Goal: Task Accomplishment & Management: Manage account settings

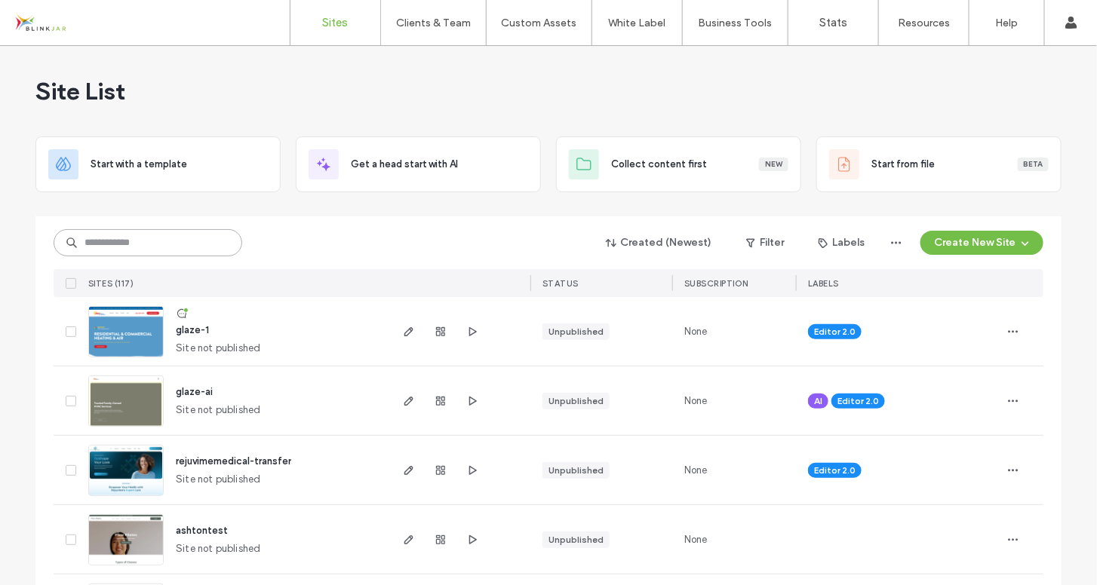
click at [143, 238] on input at bounding box center [148, 242] width 189 height 27
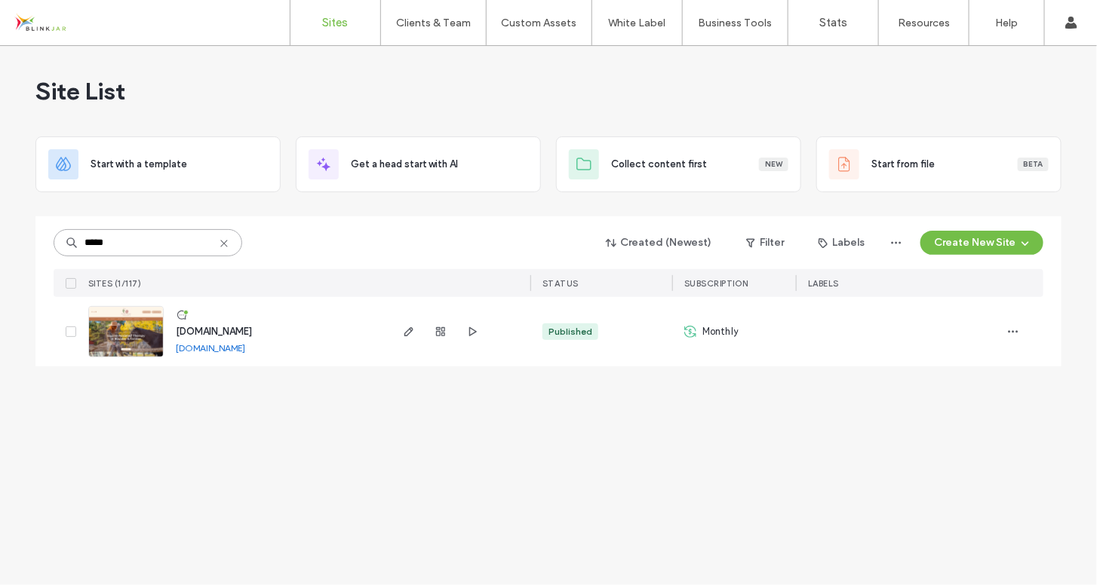
type input "*****"
click at [219, 329] on span "www.lexieglisson.com" at bounding box center [214, 331] width 76 height 11
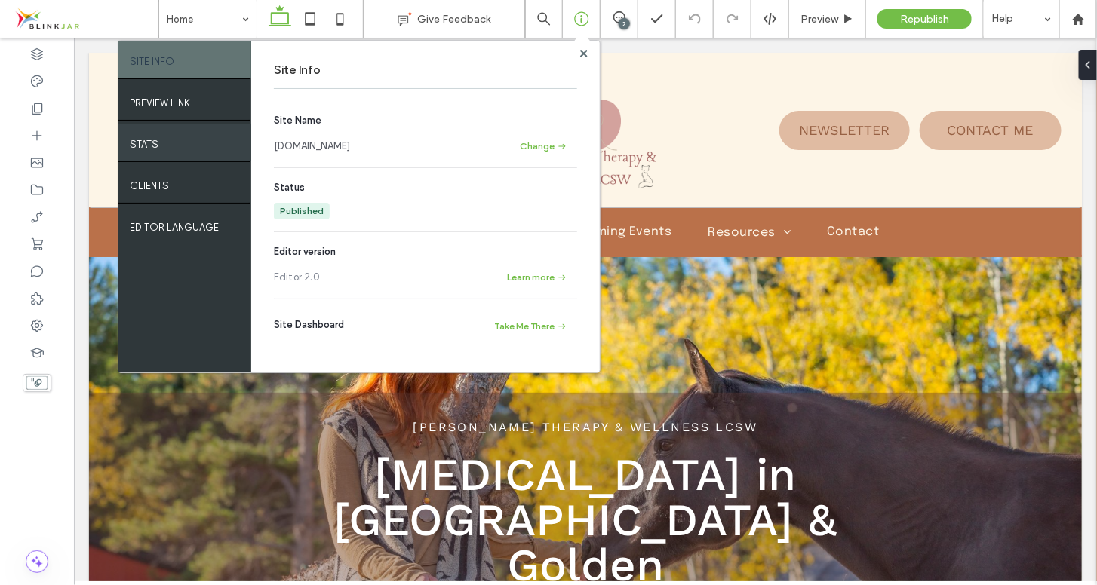
click at [165, 145] on div "STATS" at bounding box center [184, 143] width 133 height 38
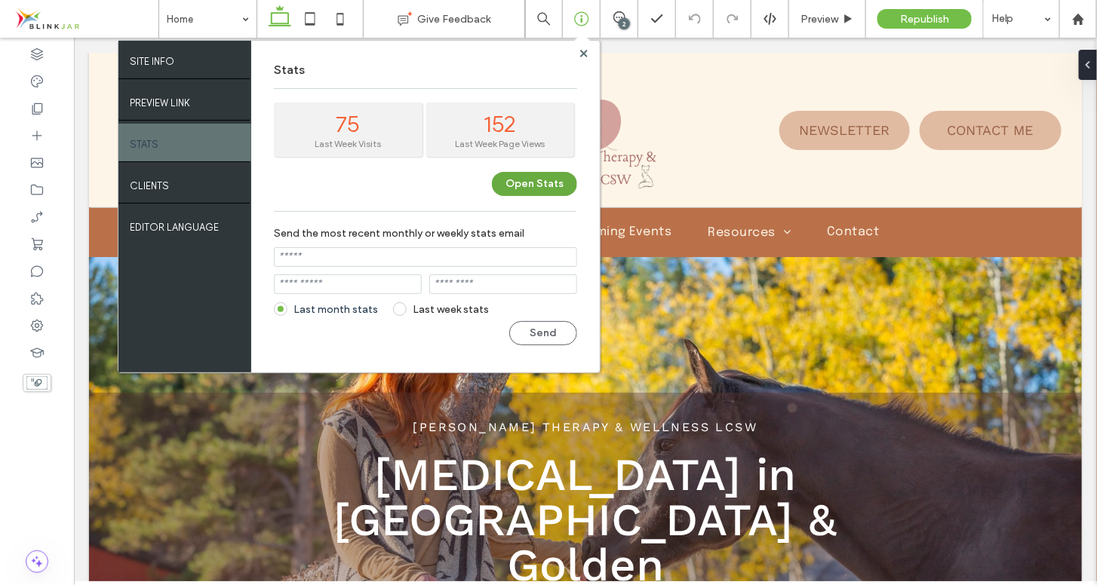
click at [541, 179] on button "Open Stats" at bounding box center [534, 184] width 85 height 24
click at [589, 54] on div at bounding box center [583, 53] width 11 height 11
click at [585, 54] on use at bounding box center [583, 53] width 8 height 8
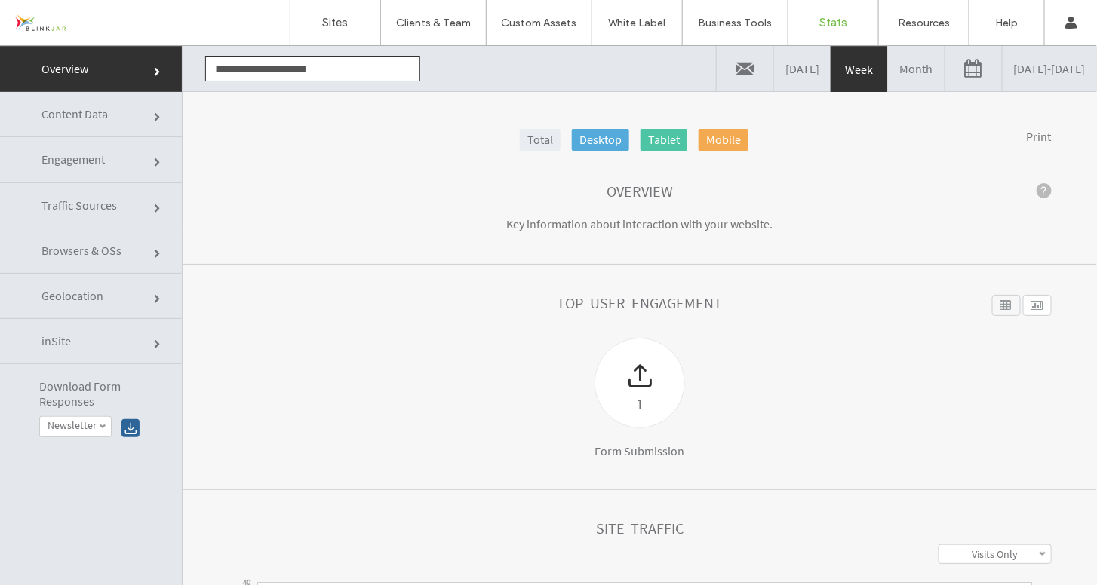
click at [1003, 64] on link "[DATE] - [DATE]" at bounding box center [1050, 67] width 94 height 45
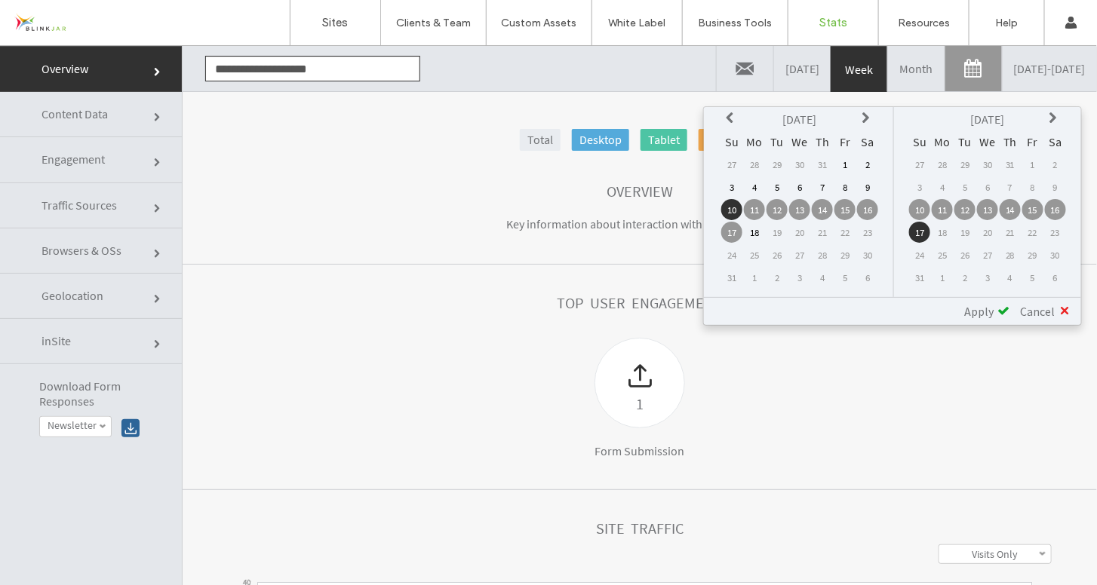
click at [733, 121] on icon at bounding box center [732, 118] width 12 height 12
click at [777, 163] on td "1" at bounding box center [776, 163] width 21 height 21
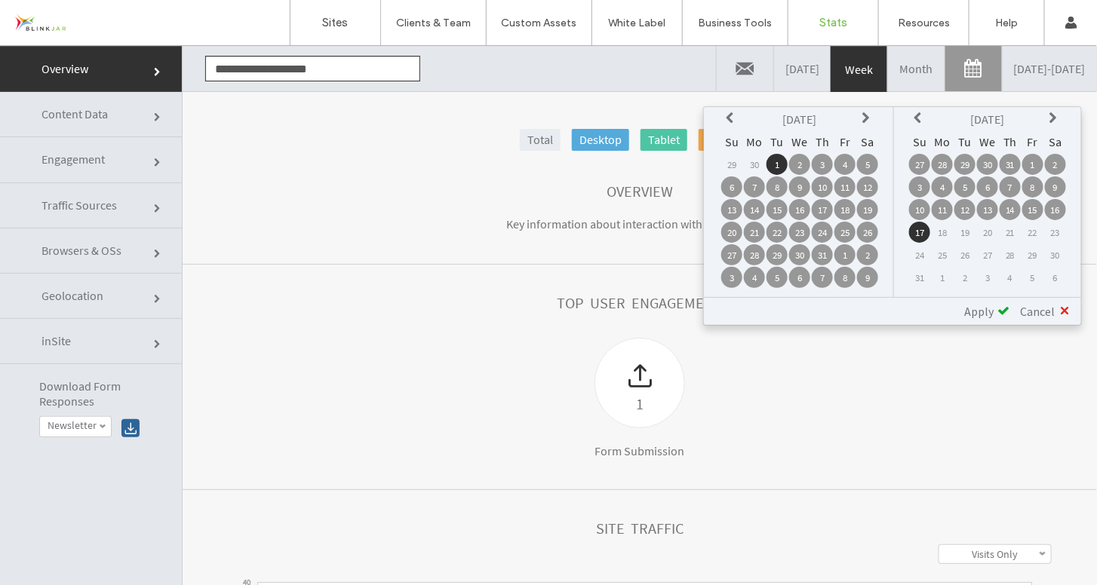
click at [823, 251] on td "31" at bounding box center [822, 254] width 21 height 21
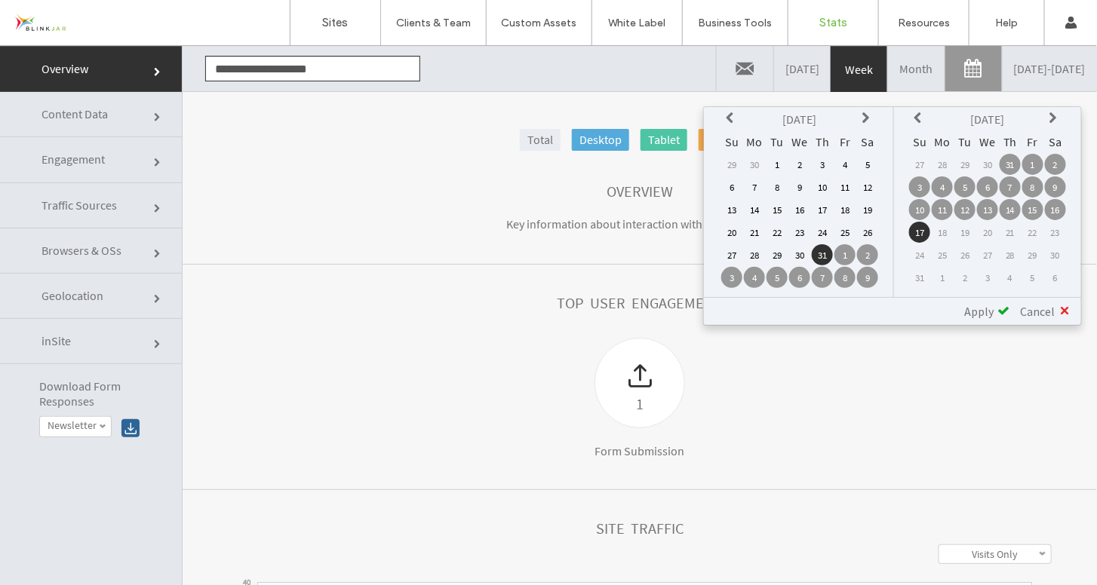
click at [776, 168] on td "1" at bounding box center [776, 163] width 21 height 21
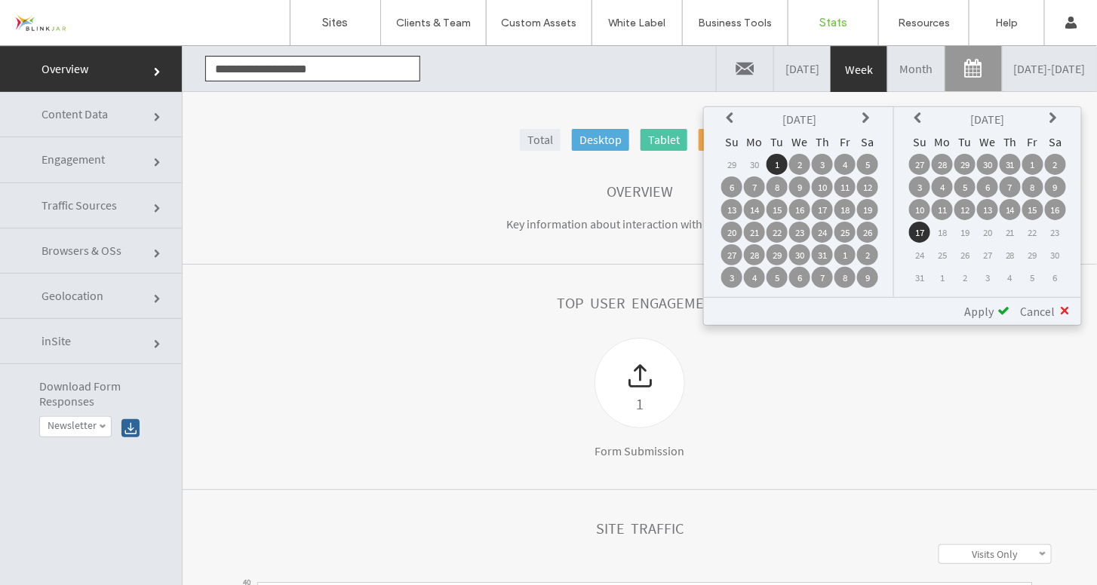
click at [1011, 165] on td "31" at bounding box center [1010, 163] width 21 height 21
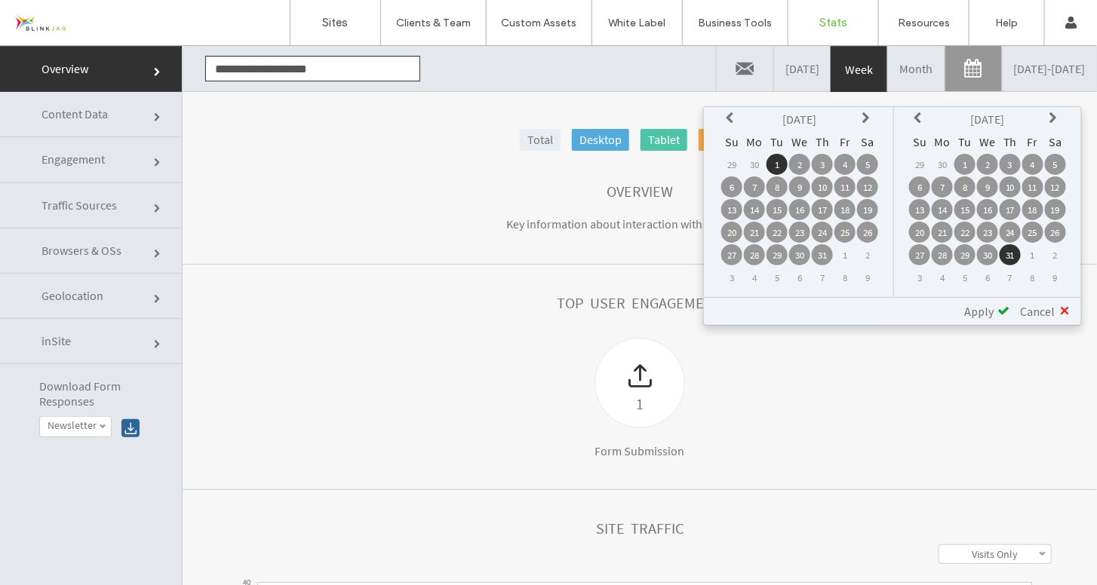
click at [987, 309] on span "Apply" at bounding box center [978, 310] width 29 height 15
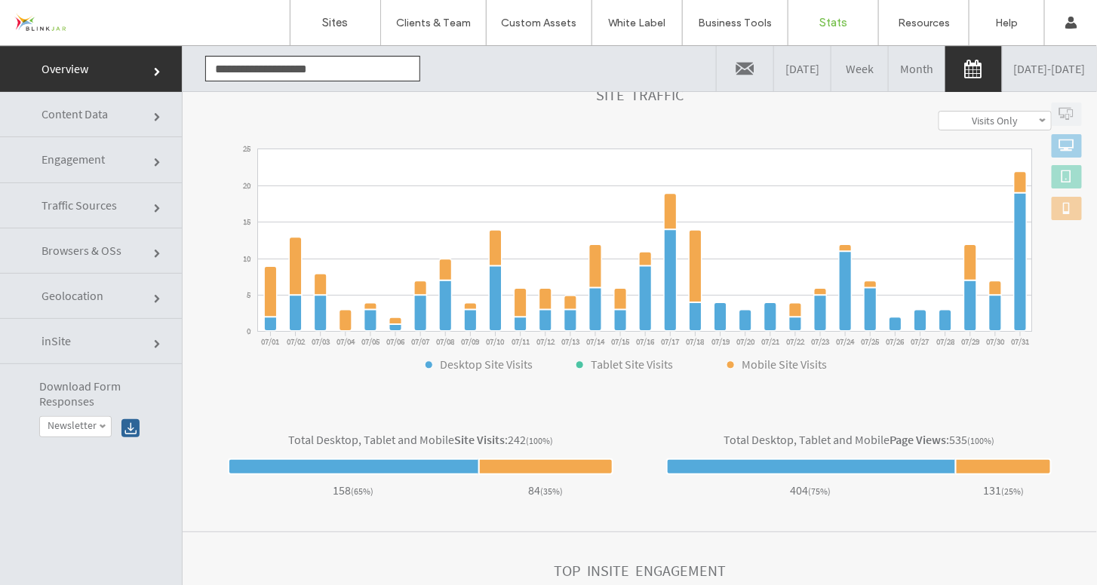
scroll to position [454, 0]
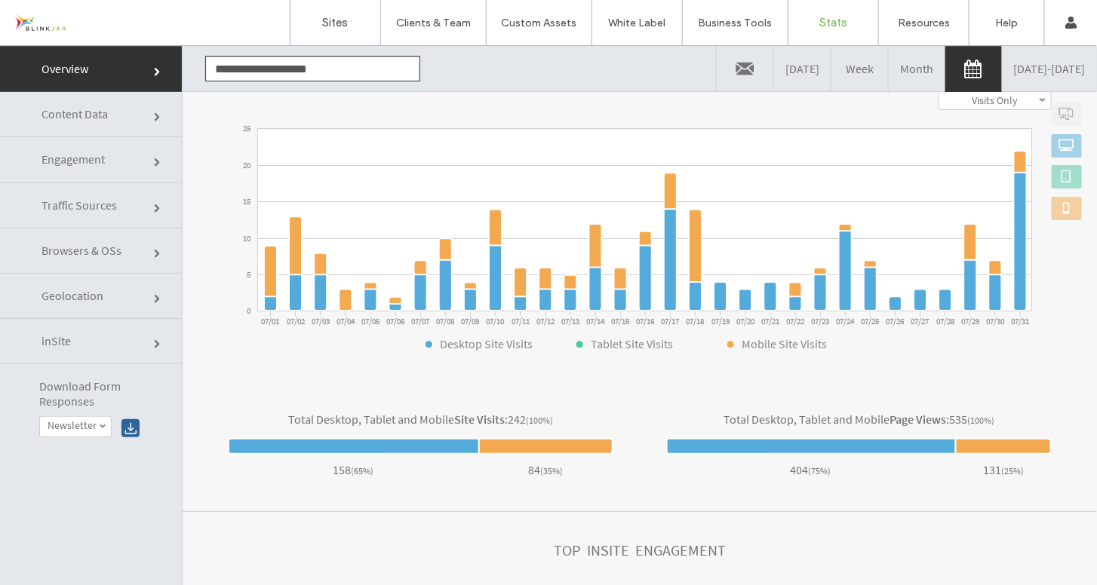
click at [154, 158] on span "Engagement" at bounding box center [158, 162] width 9 height 9
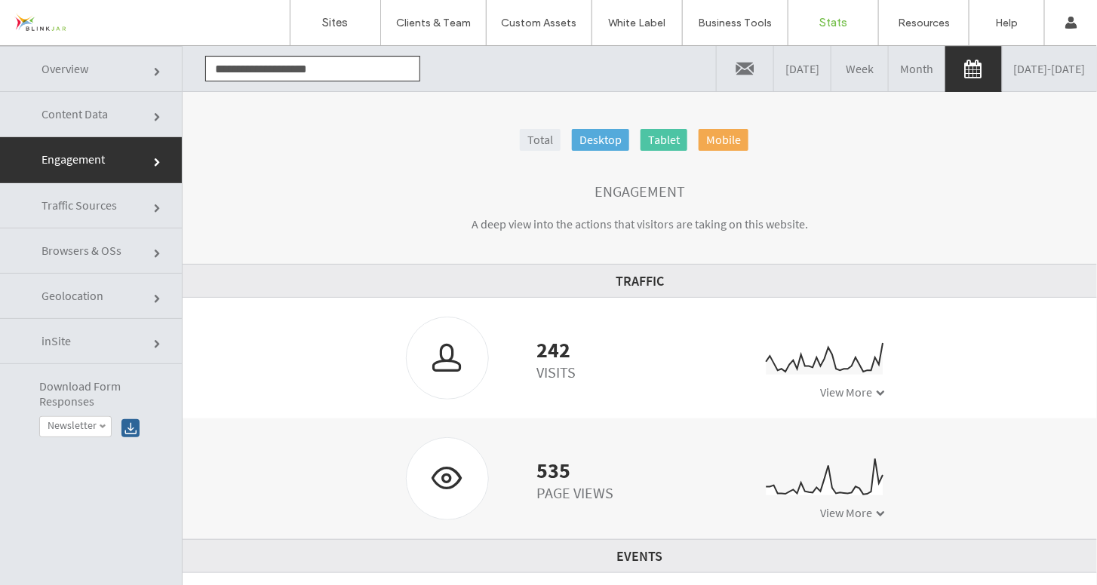
click at [154, 207] on span "Traffic Sources" at bounding box center [158, 208] width 9 height 9
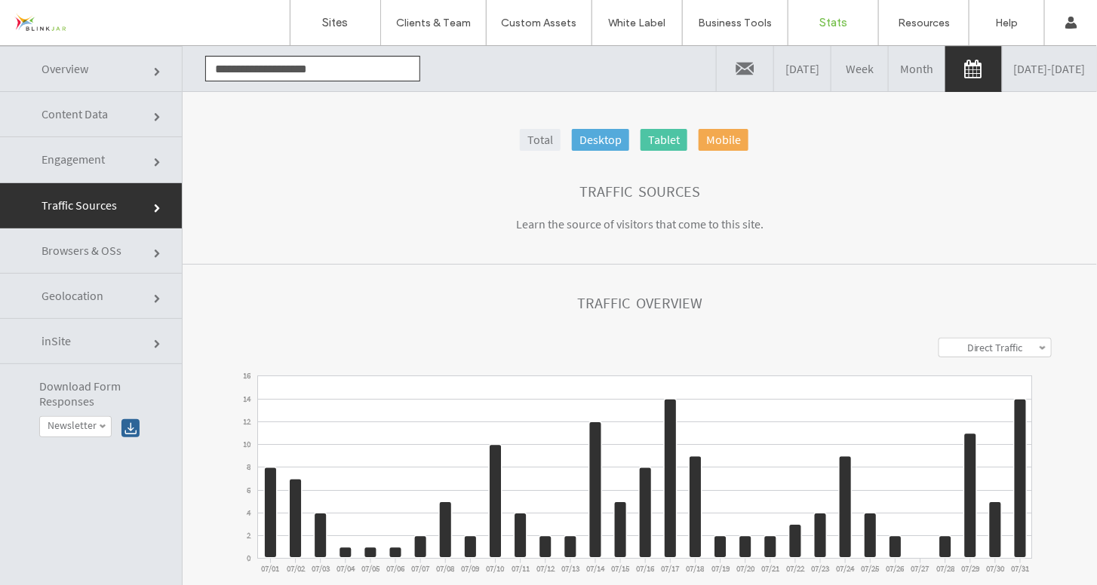
click at [1015, 347] on link "Direct Traffic" at bounding box center [995, 347] width 112 height 18
click at [992, 401] on label "Search Traffic" at bounding box center [995, 404] width 60 height 14
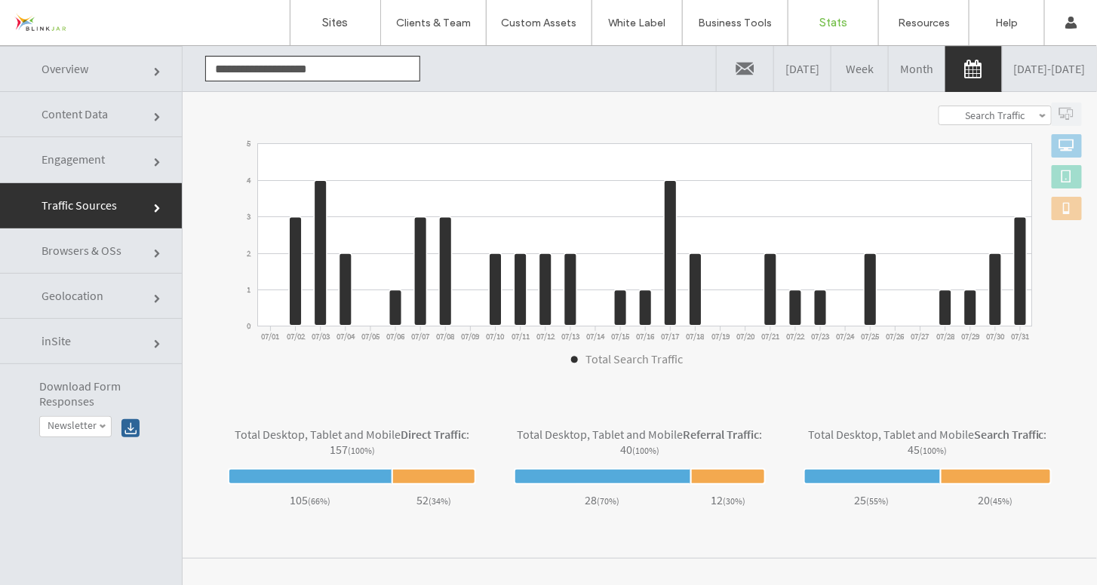
scroll to position [330, 0]
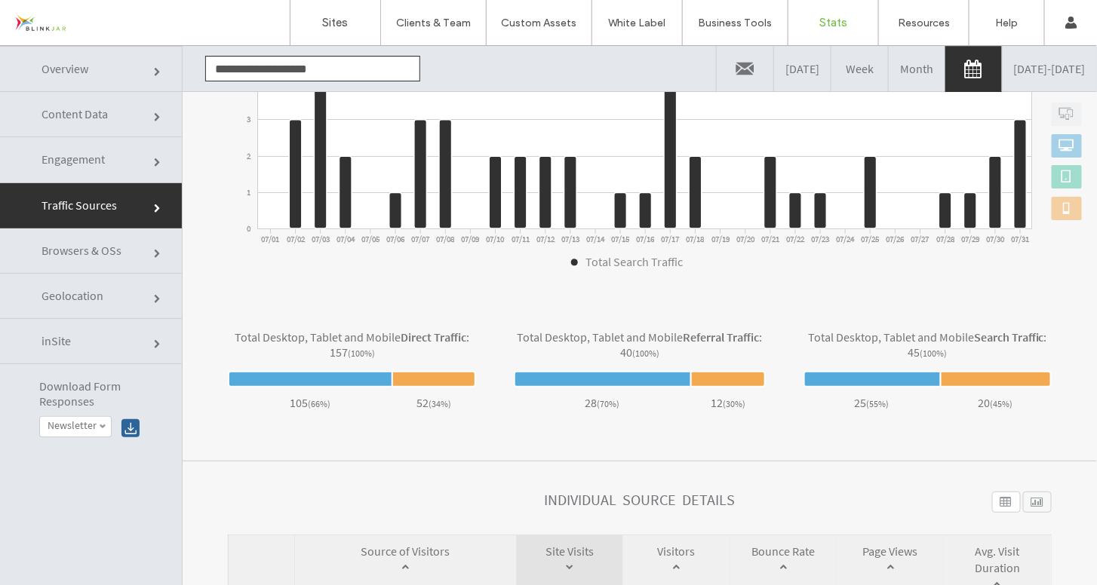
click at [1049, 71] on link "07/01/2025 - 07/31/2025" at bounding box center [1050, 67] width 94 height 45
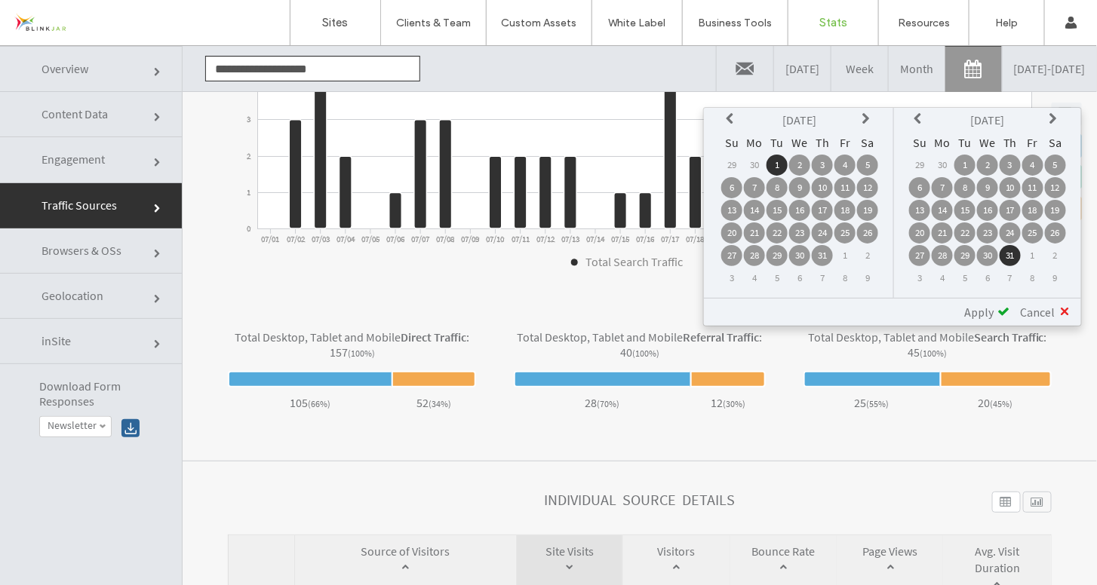
click at [732, 120] on icon at bounding box center [732, 118] width 12 height 12
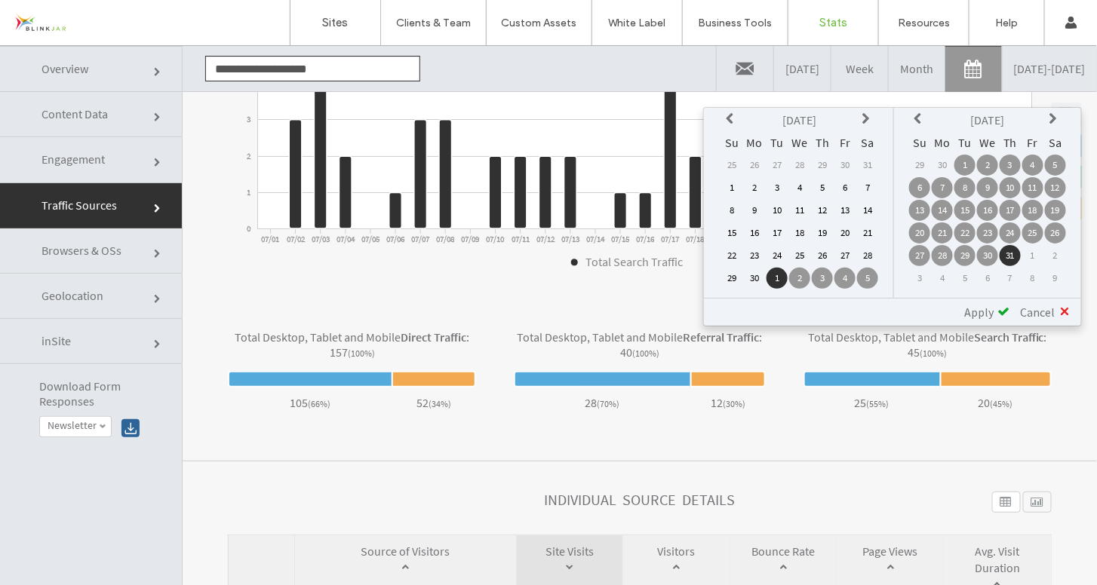
click at [739, 183] on td "1" at bounding box center [731, 187] width 21 height 21
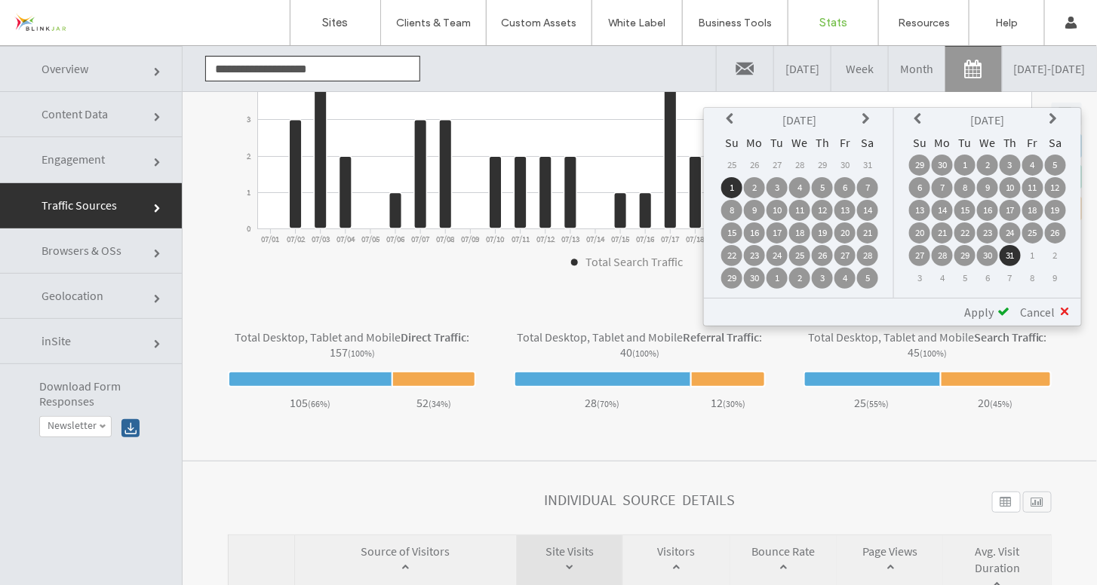
click at [942, 167] on td "30" at bounding box center [942, 164] width 21 height 21
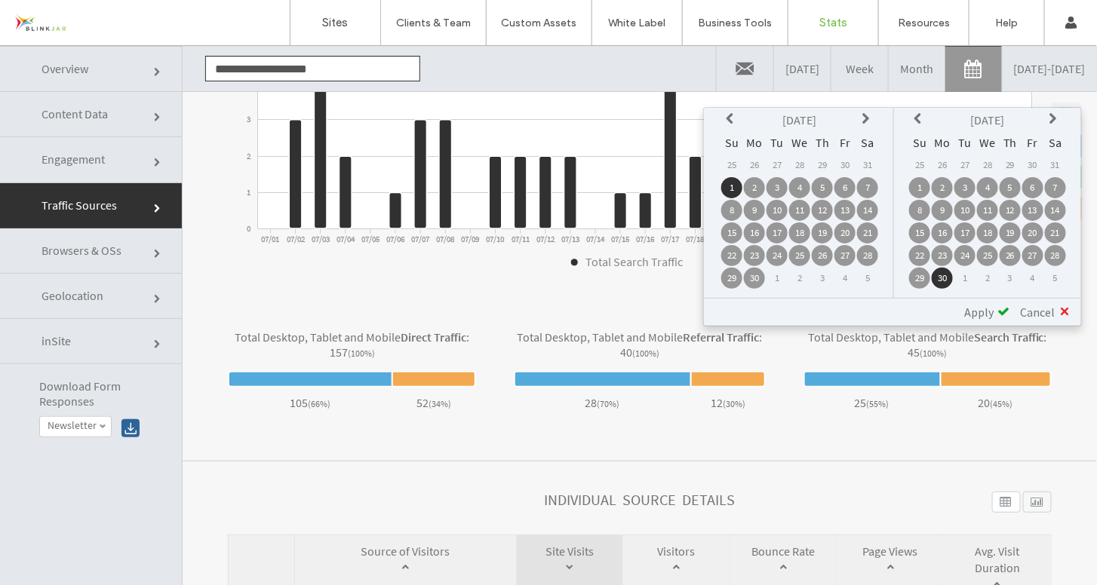
click at [977, 315] on span "Apply" at bounding box center [978, 311] width 29 height 15
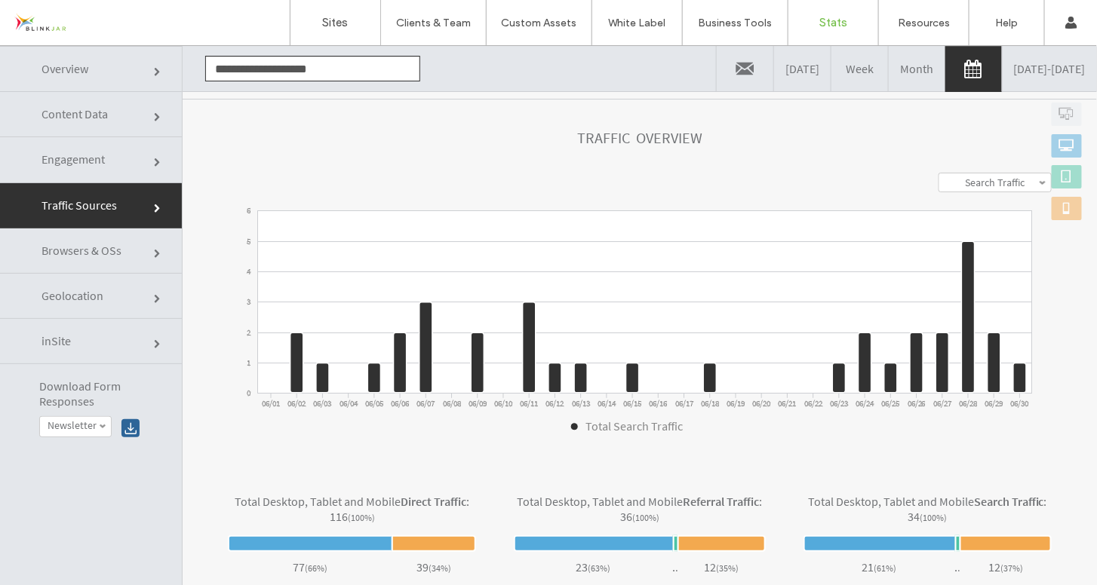
scroll to position [210, 0]
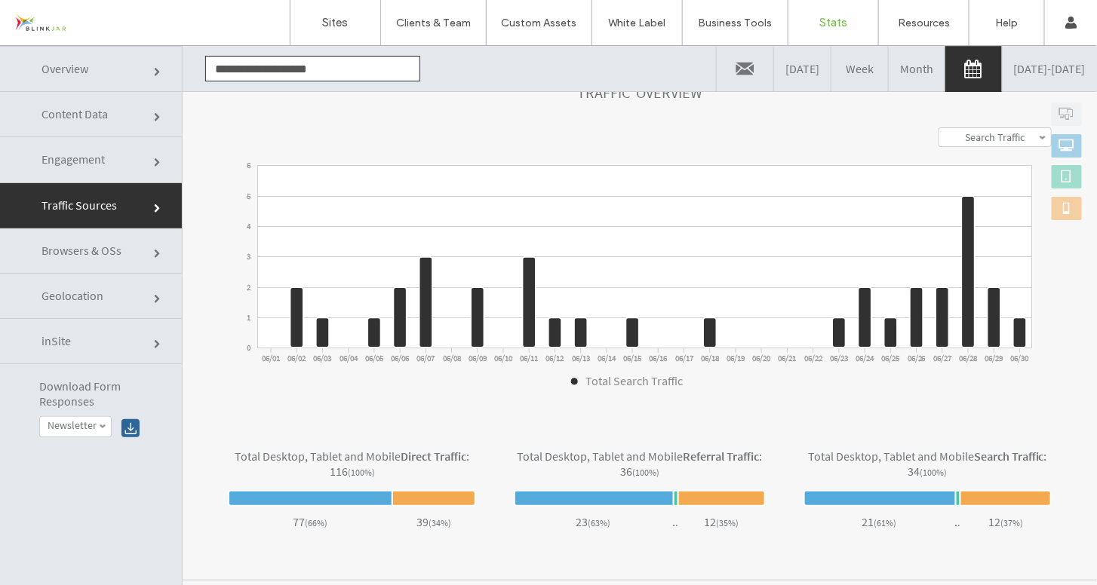
click link "Overview"
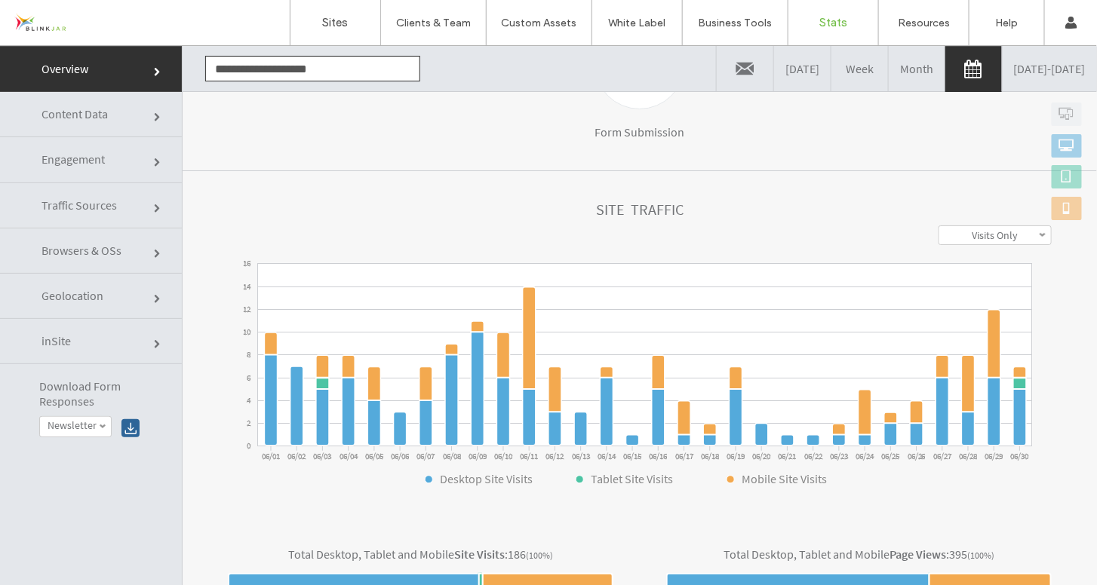
scroll to position [423, 0]
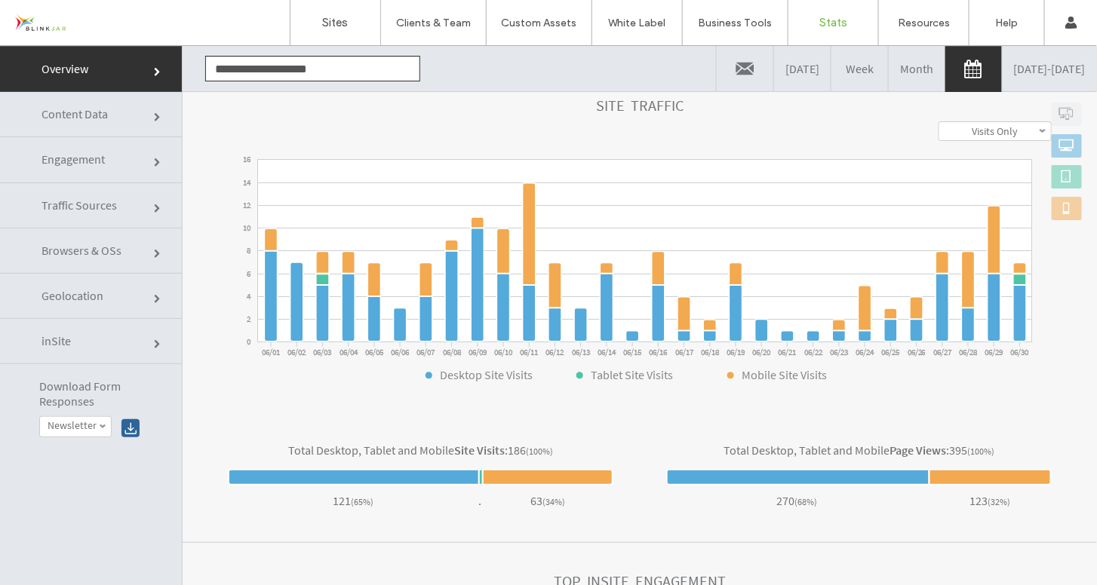
click at [1003, 63] on link "06/01/2025 - 06/30/2025" at bounding box center [1050, 67] width 94 height 45
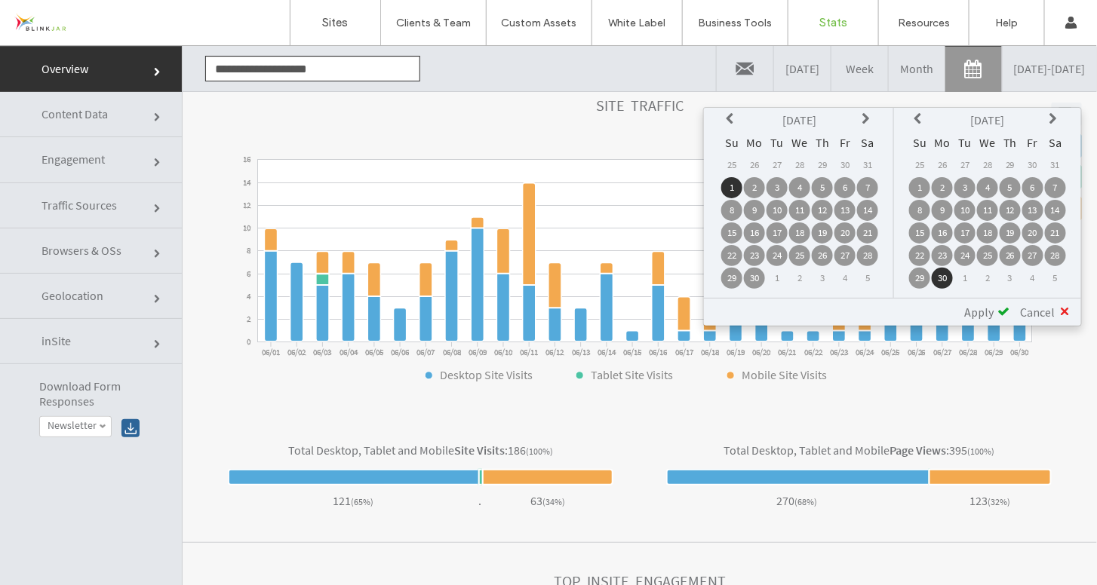
click at [731, 118] on icon at bounding box center [732, 118] width 12 height 12
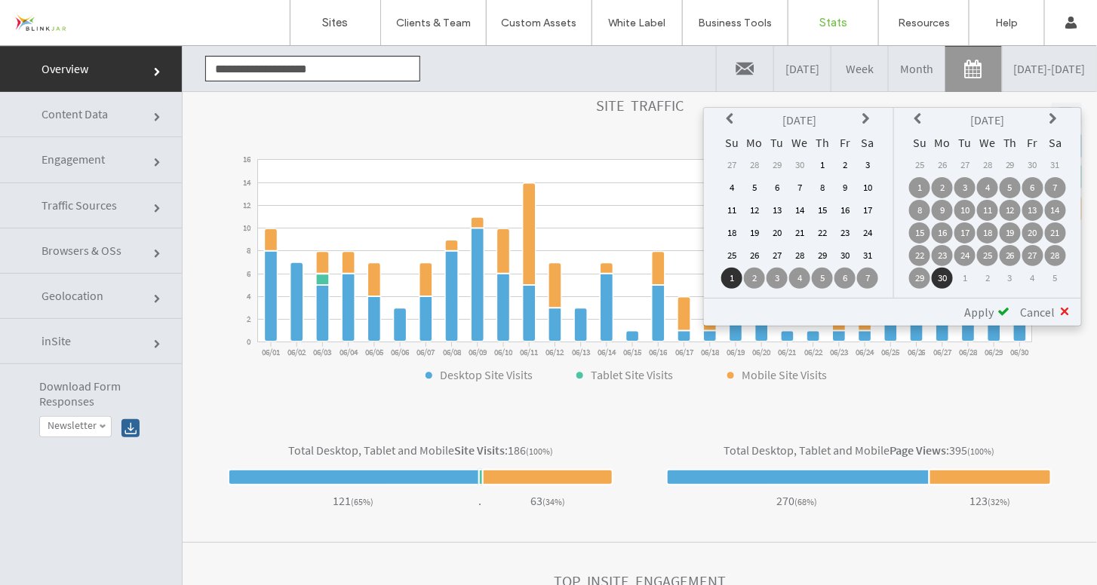
click at [731, 118] on icon at bounding box center [732, 118] width 12 height 12
click at [872, 158] on td "1" at bounding box center [867, 164] width 21 height 21
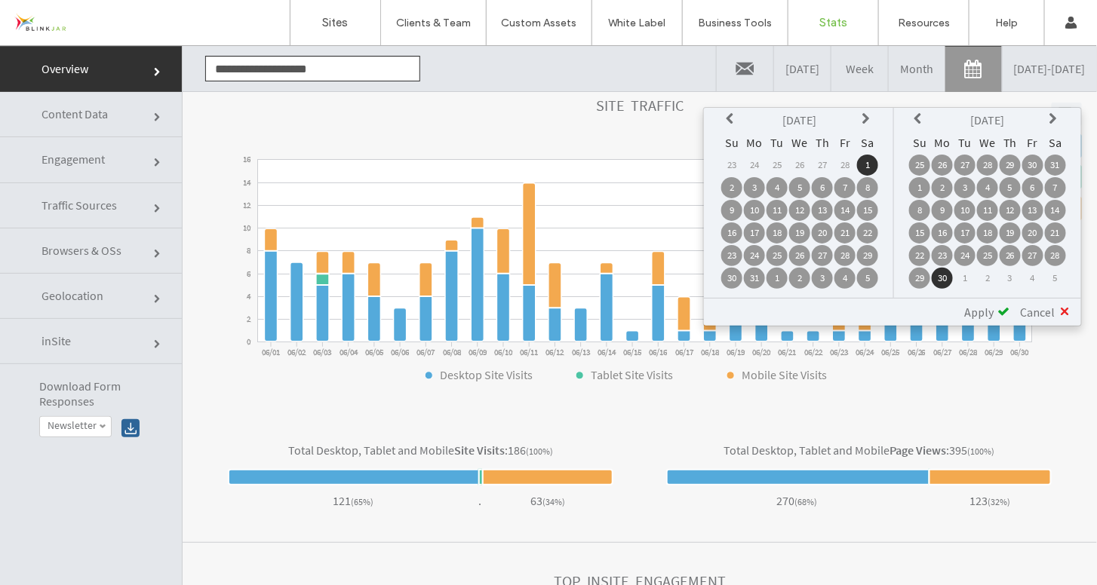
click at [1054, 117] on icon at bounding box center [1055, 118] width 12 height 12
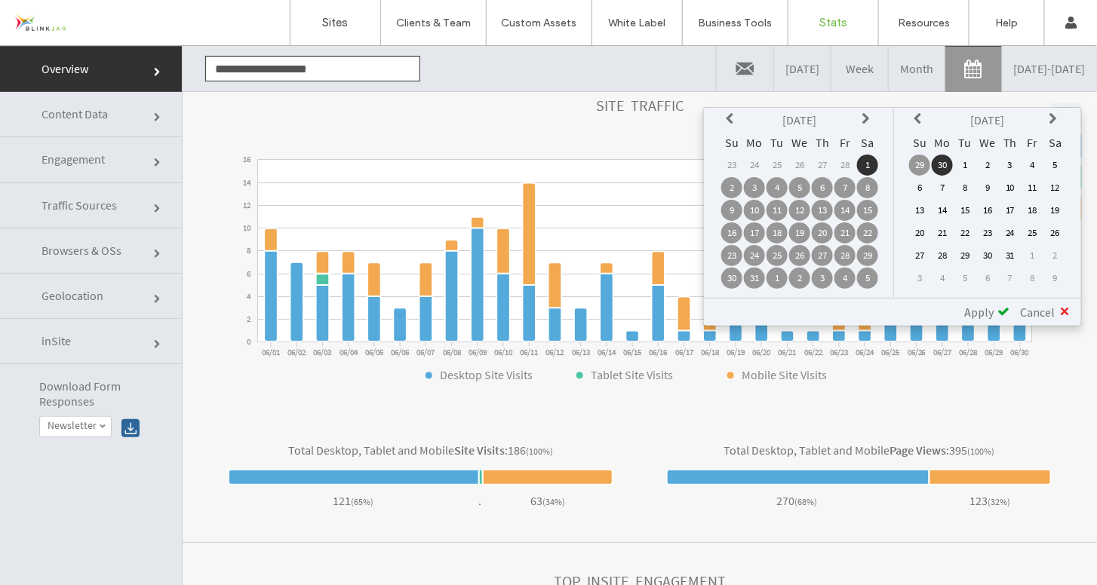
click at [1011, 252] on td "31" at bounding box center [1010, 254] width 21 height 21
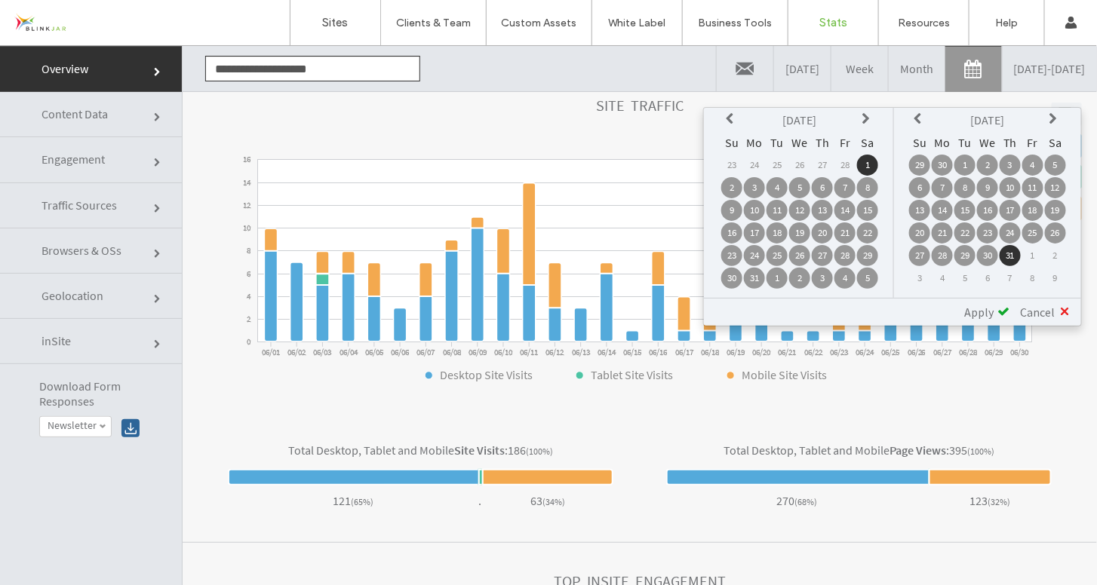
click at [992, 310] on span "Apply" at bounding box center [978, 311] width 29 height 15
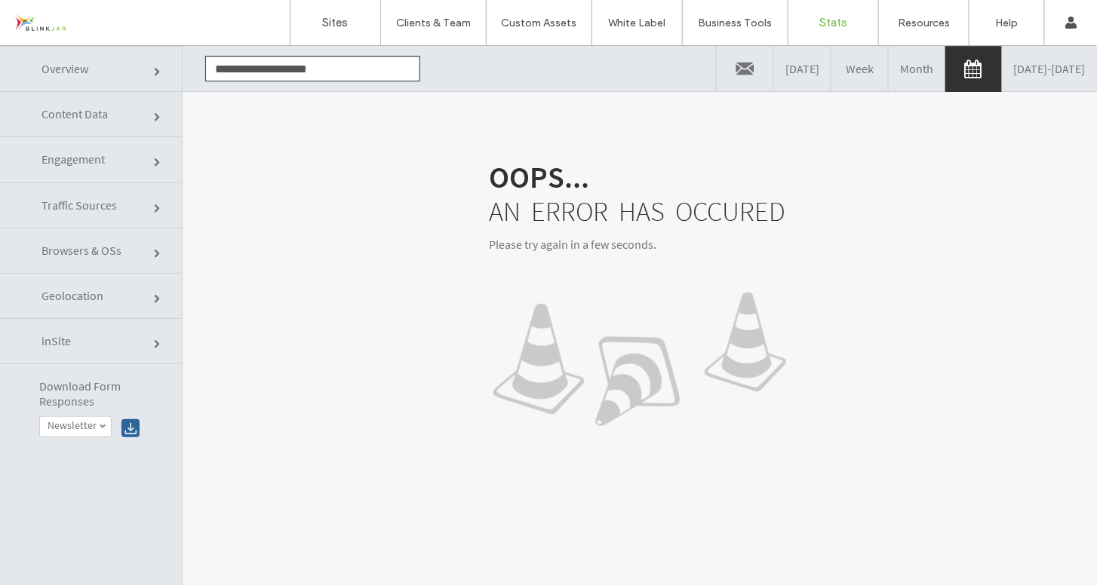
click link "Content Data"
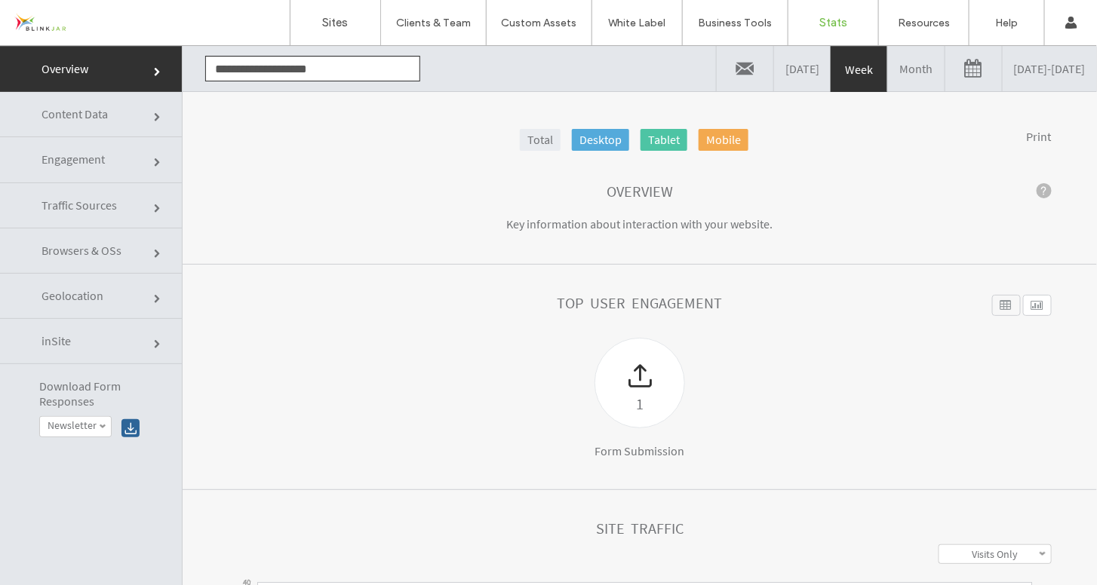
click at [1003, 75] on link "[DATE] - [DATE]" at bounding box center [1050, 67] width 94 height 45
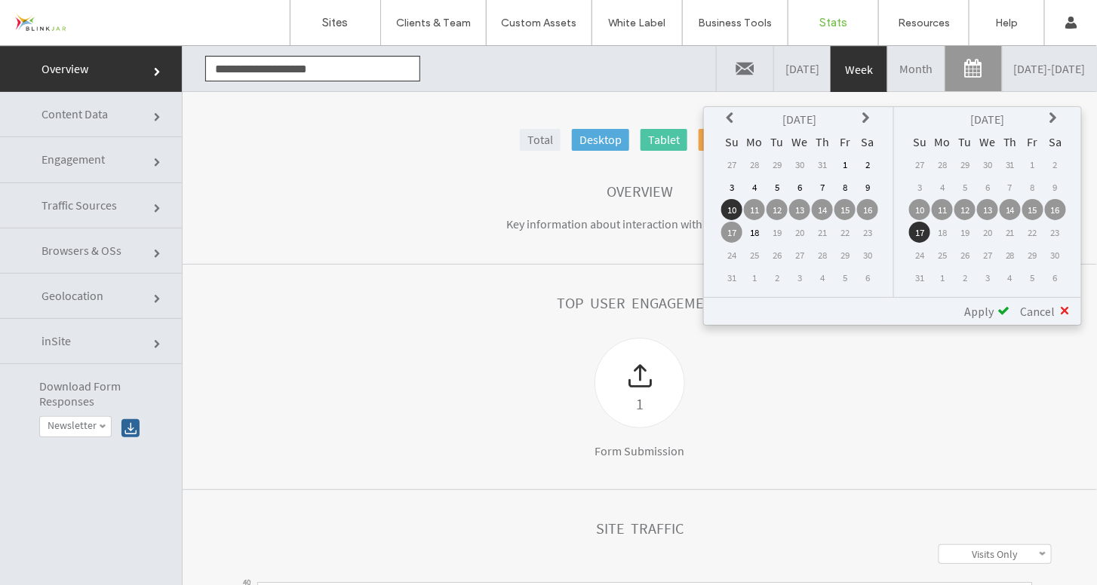
click at [730, 117] on icon at bounding box center [732, 118] width 12 height 12
click at [868, 162] on td "1" at bounding box center [867, 163] width 21 height 21
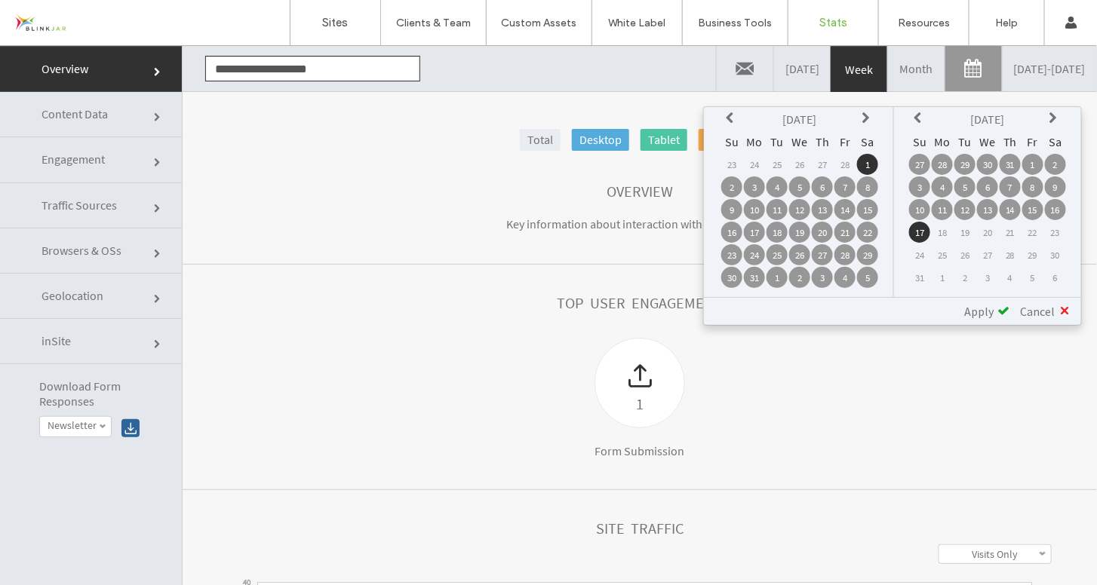
click at [1051, 118] on icon at bounding box center [1055, 118] width 12 height 12
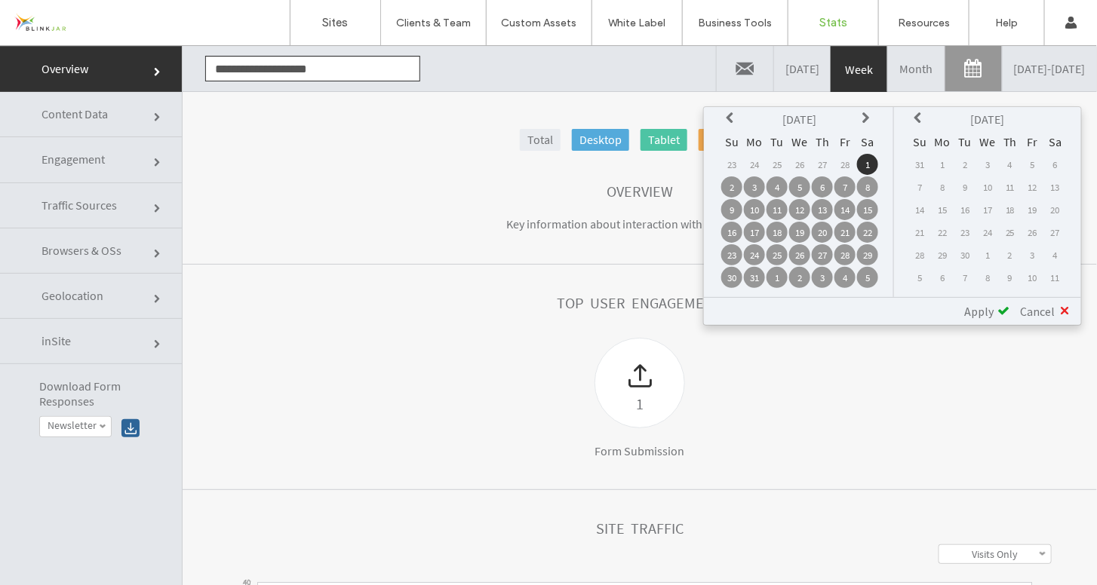
click at [1051, 118] on th at bounding box center [1055, 118] width 21 height 21
click at [921, 116] on icon at bounding box center [920, 118] width 12 height 12
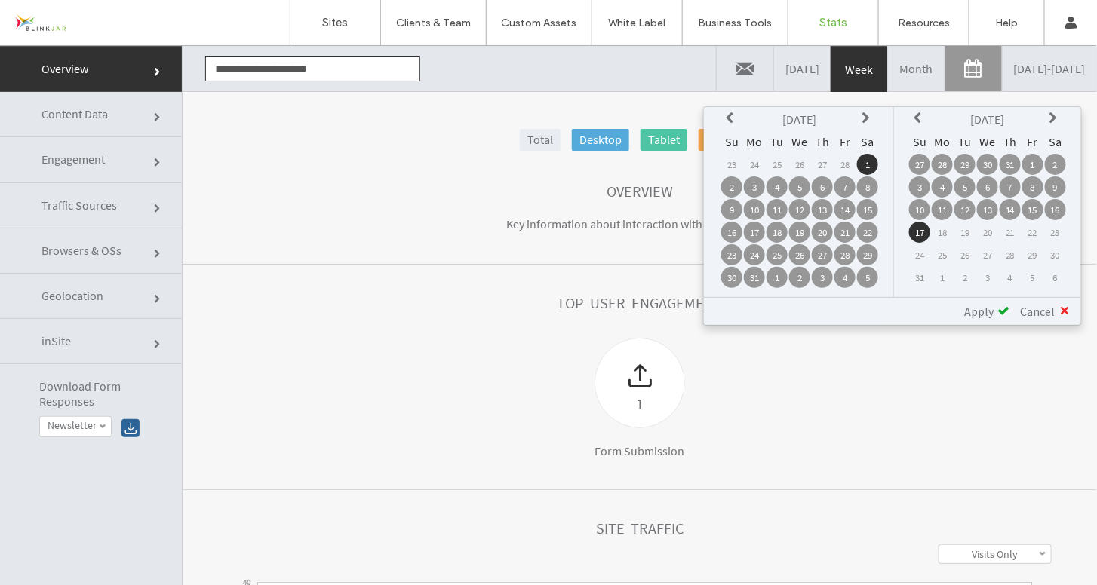
click at [918, 120] on icon at bounding box center [920, 118] width 12 height 12
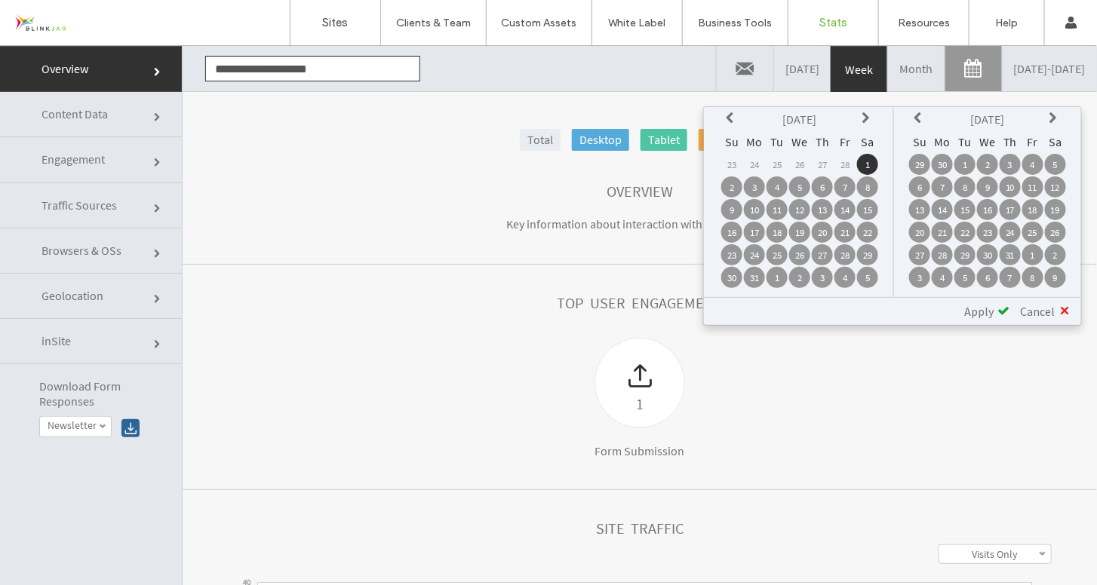
click at [1008, 251] on td "31" at bounding box center [1010, 254] width 21 height 21
click at [995, 309] on div "Apply" at bounding box center [981, 310] width 57 height 15
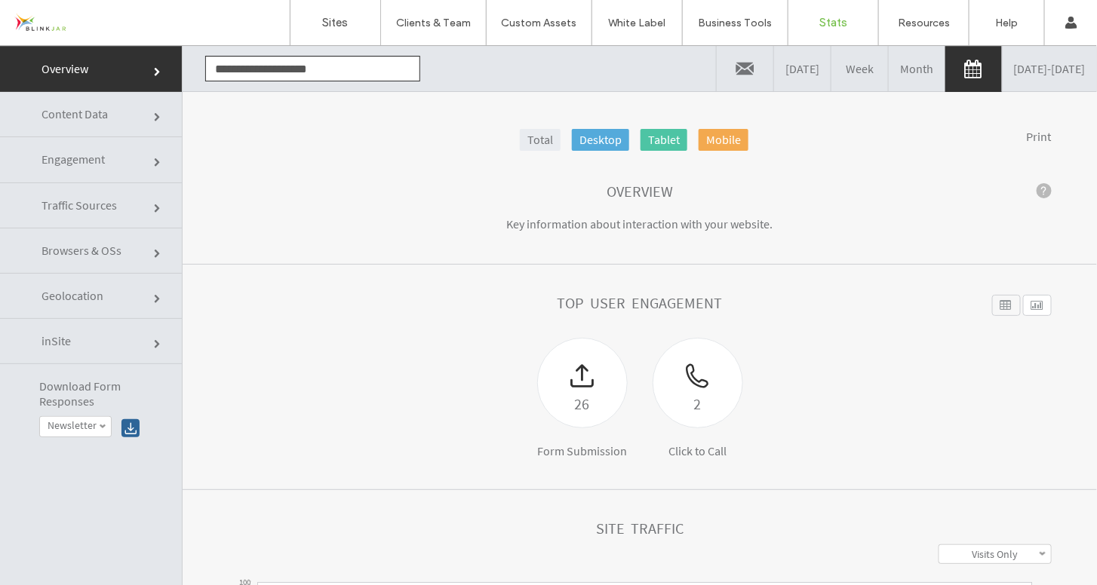
click link "Engagement"
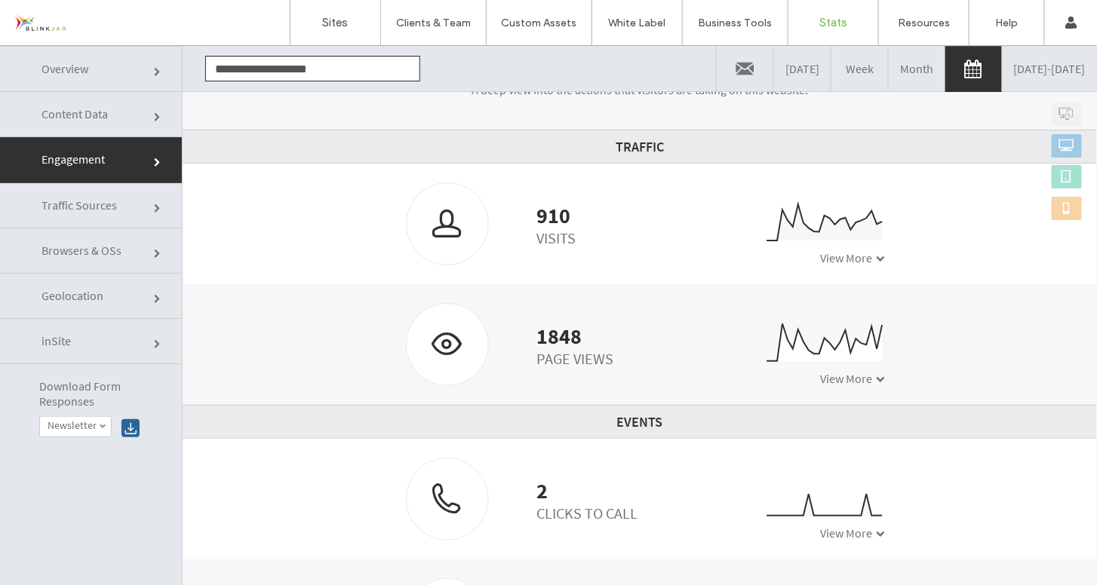
scroll to position [184, 0]
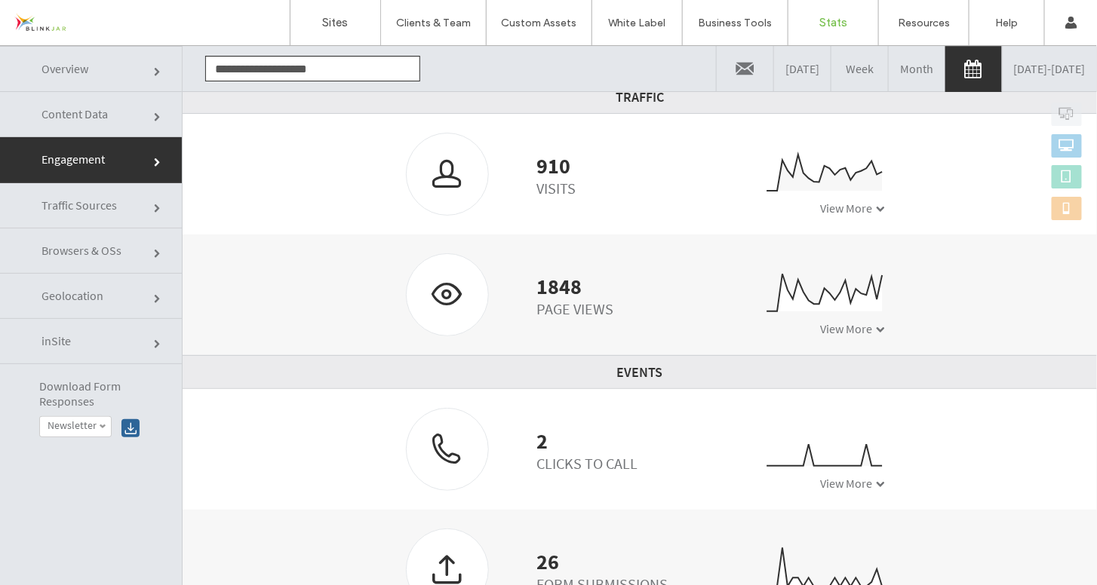
click link "Content Data"
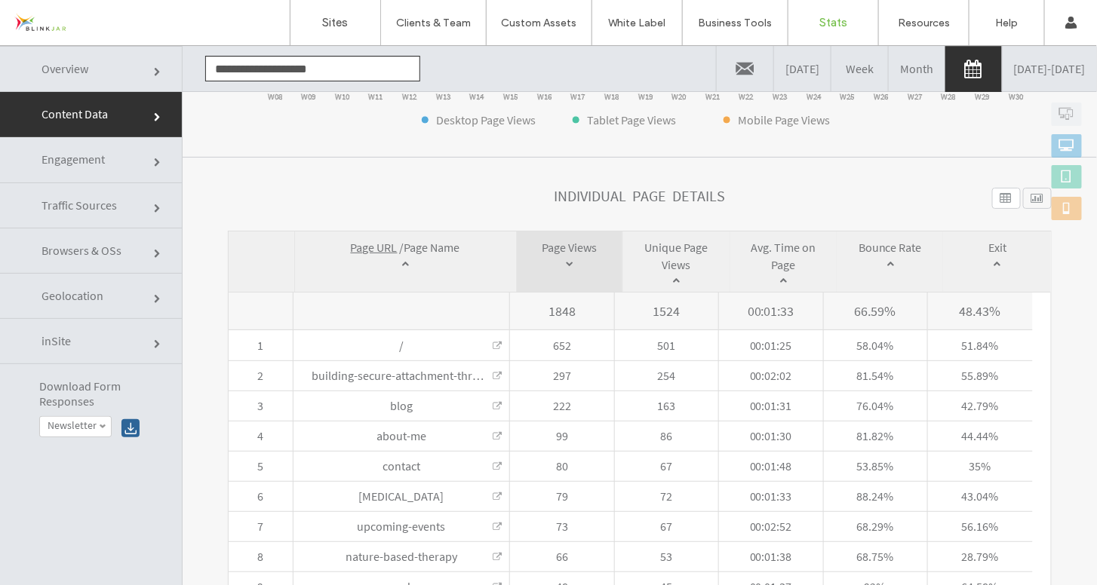
scroll to position [494, 0]
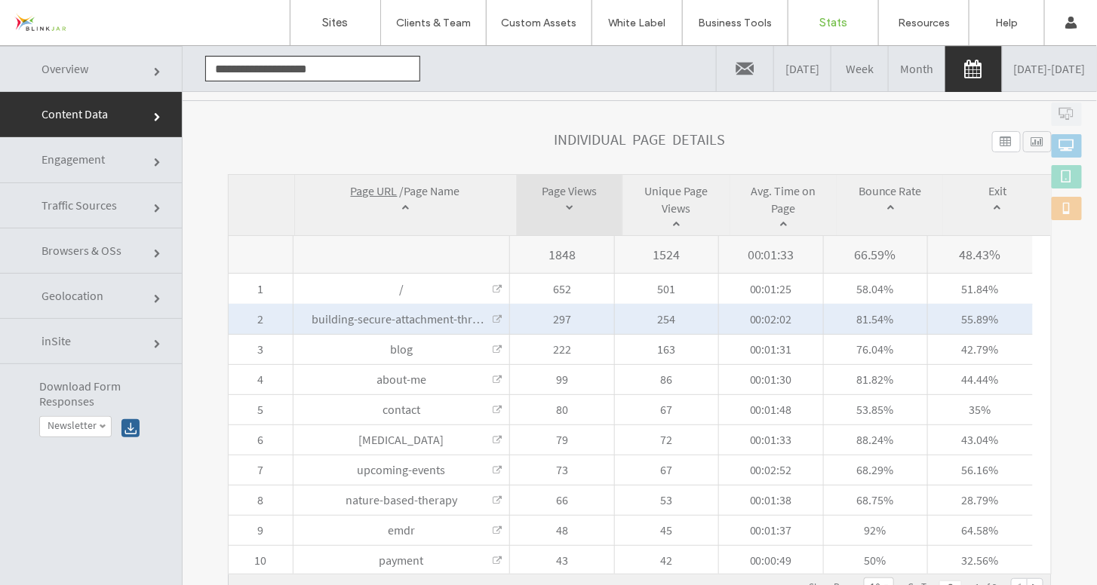
click link
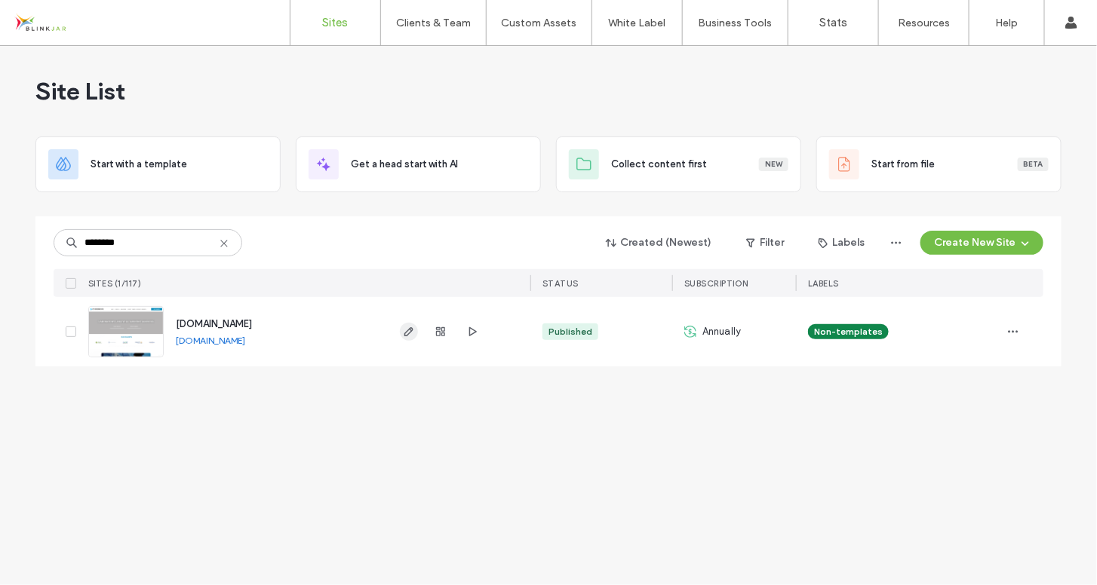
type input "********"
click at [404, 333] on icon "button" at bounding box center [409, 332] width 12 height 12
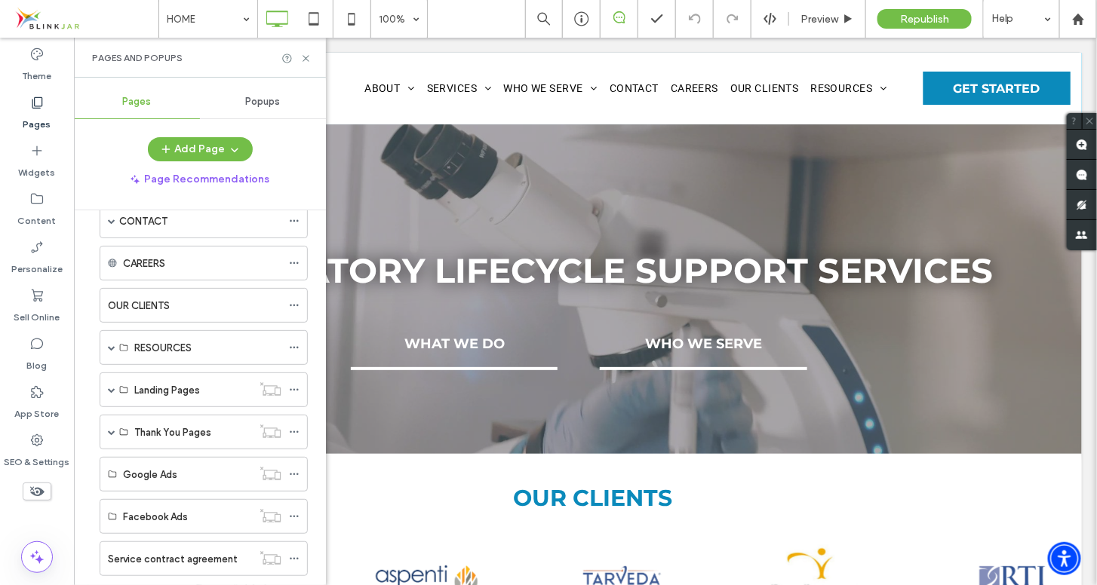
scroll to position [235, 0]
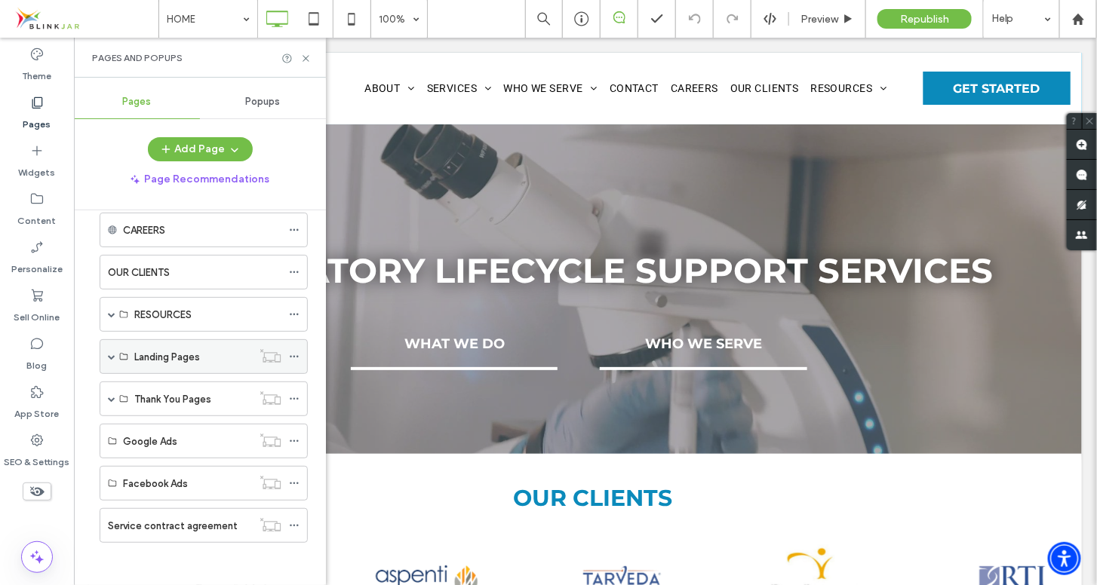
click at [113, 357] on span at bounding box center [112, 357] width 8 height 8
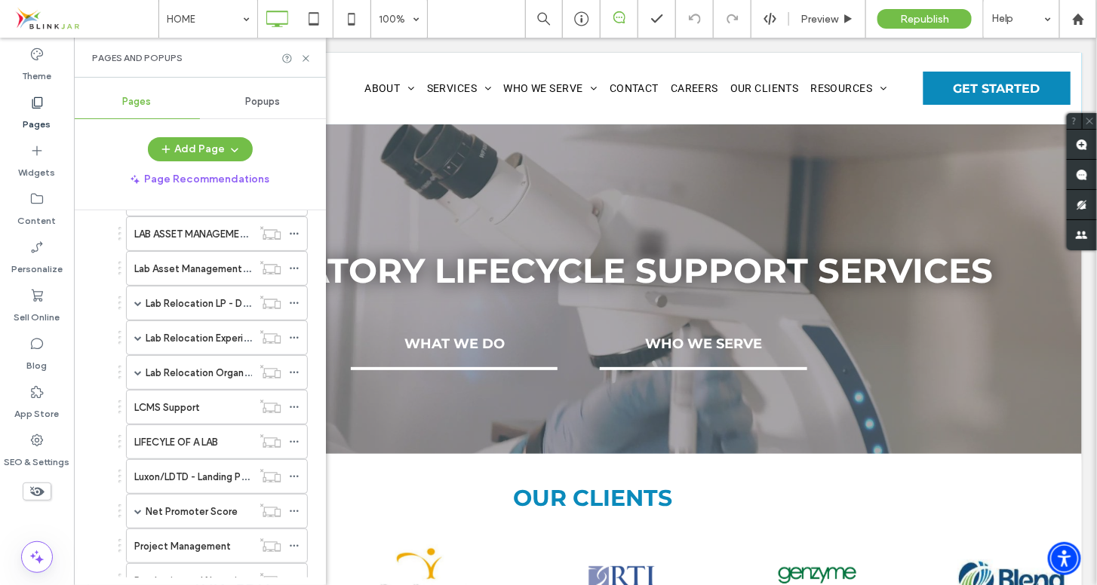
scroll to position [708, 0]
drag, startPoint x: 319, startPoint y: 335, endPoint x: 255, endPoint y: 406, distance: 95.6
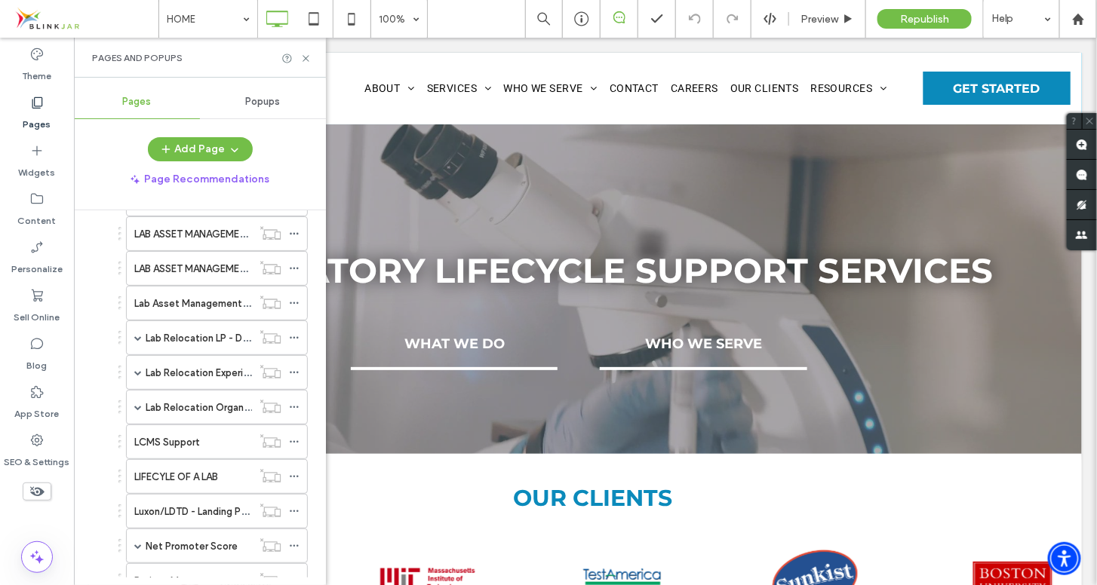
scroll to position [674, 0]
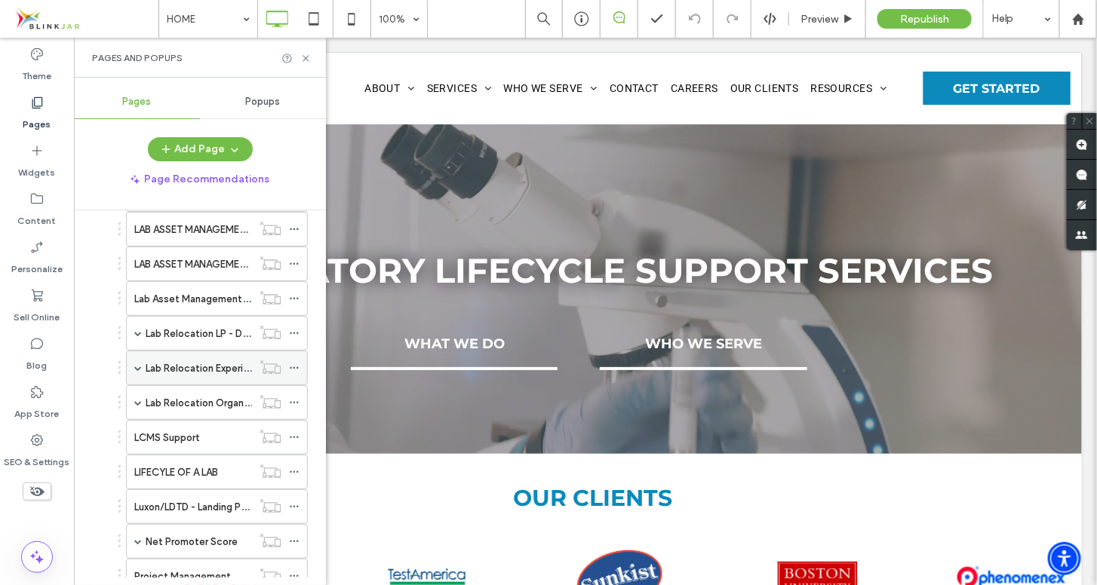
click at [140, 368] on span at bounding box center [138, 368] width 8 height 8
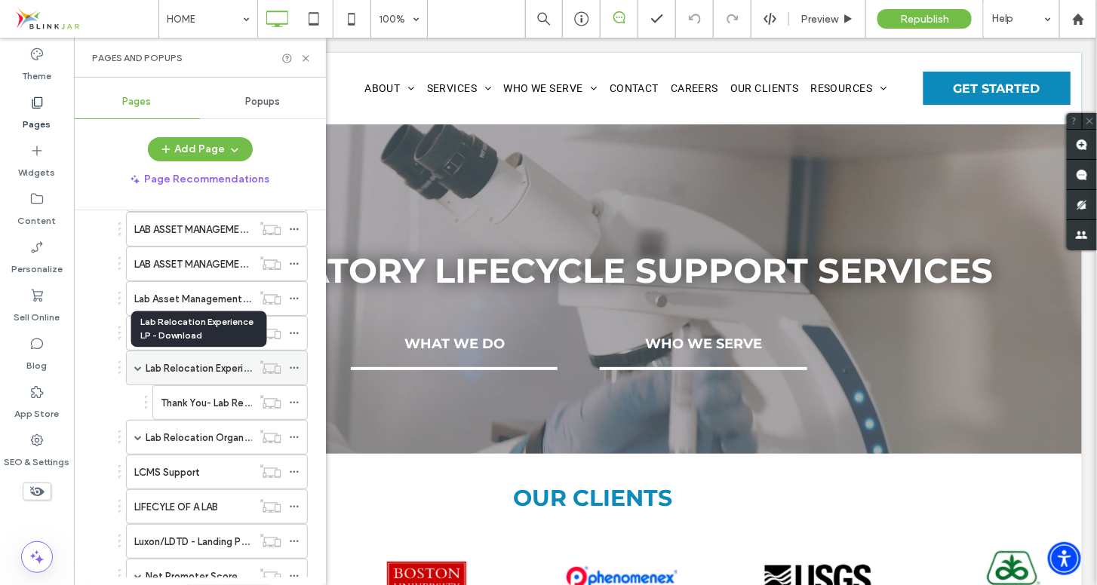
click at [241, 364] on label "Lab Relocation Experience LP - Download" at bounding box center [239, 368] width 187 height 26
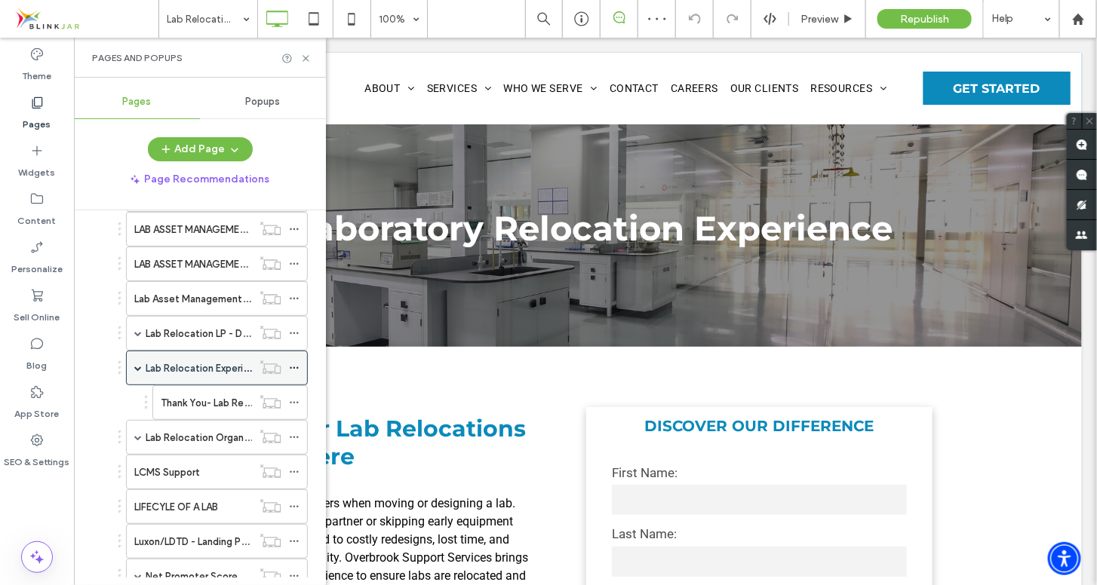
click at [290, 363] on icon at bounding box center [294, 368] width 11 height 11
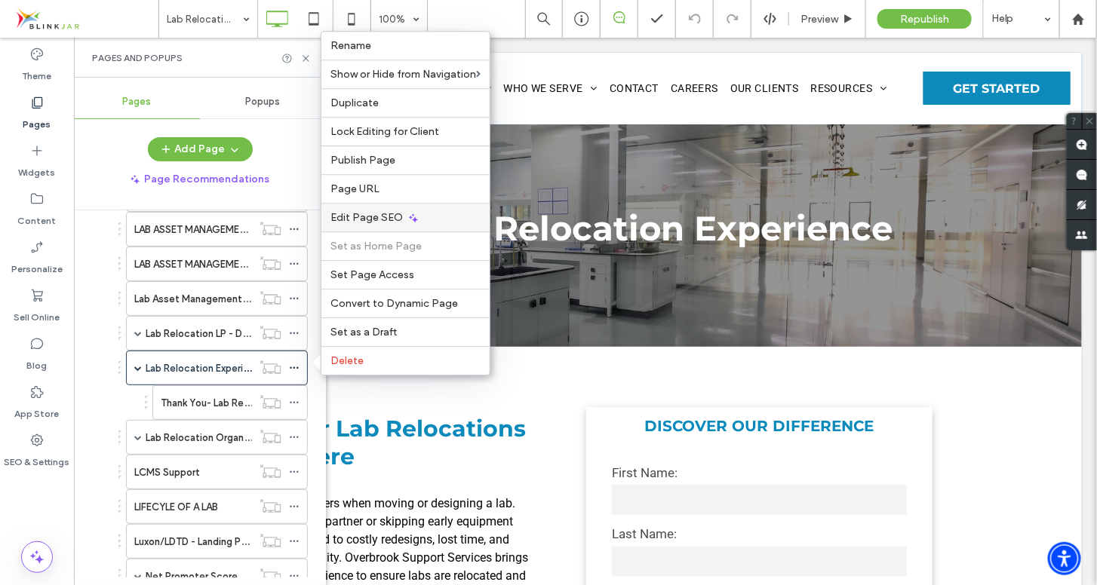
click at [354, 211] on span "Edit Page SEO" at bounding box center [366, 217] width 72 height 13
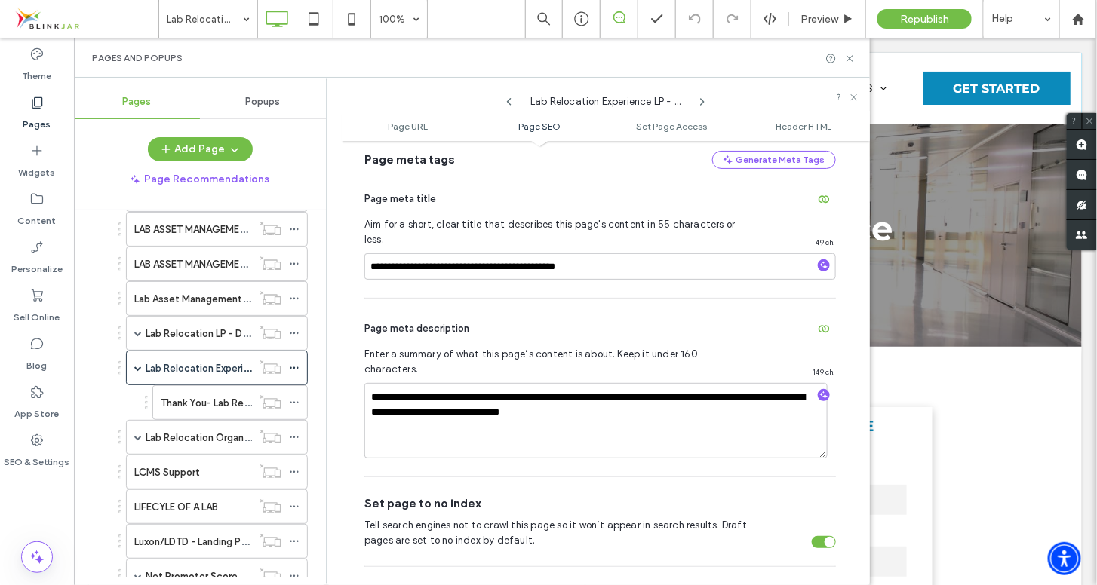
scroll to position [333, 0]
click at [480, 253] on input "**********" at bounding box center [600, 266] width 472 height 26
click at [622, 255] on input "**********" at bounding box center [600, 266] width 472 height 26
type input "**********"
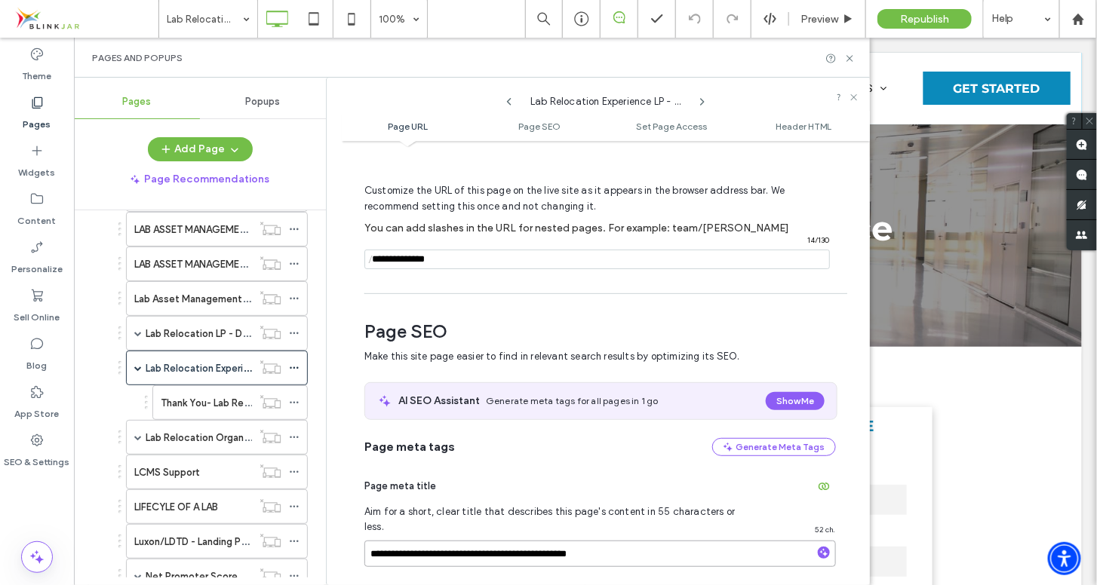
scroll to position [0, 0]
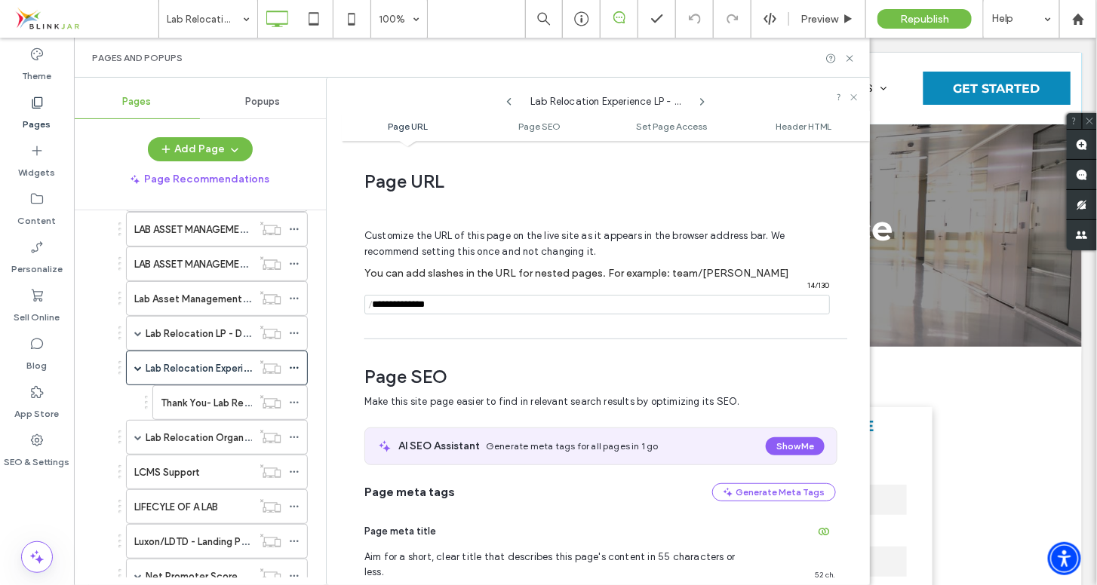
click at [450, 302] on input "notEmpty" at bounding box center [596, 305] width 465 height 20
type input "**********"
click at [851, 61] on icon at bounding box center [849, 58] width 11 height 11
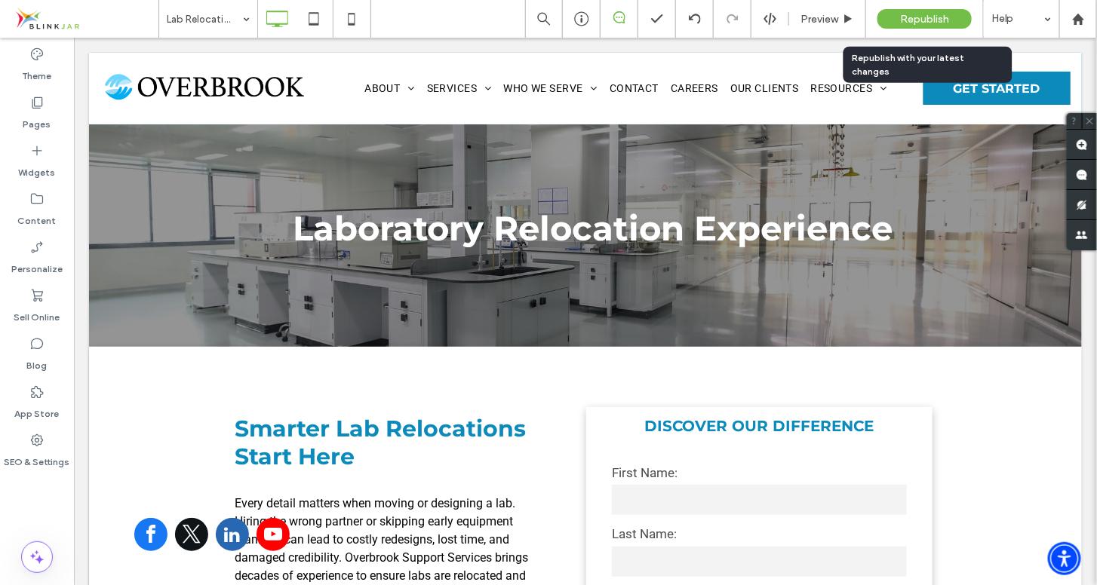
click at [905, 20] on span "Republish" at bounding box center [924, 19] width 49 height 13
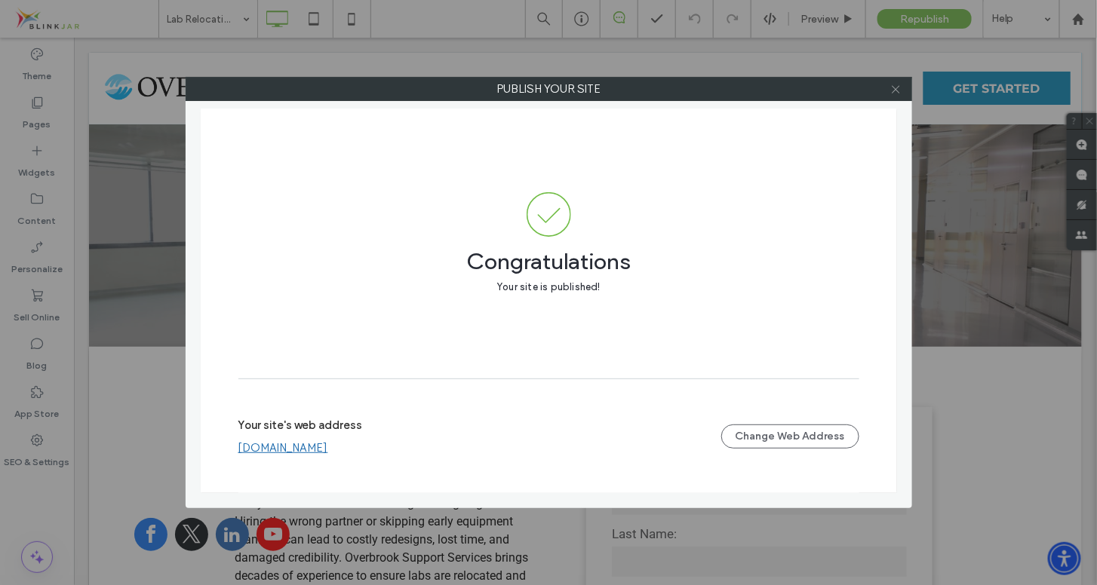
click at [892, 88] on icon at bounding box center [895, 89] width 11 height 11
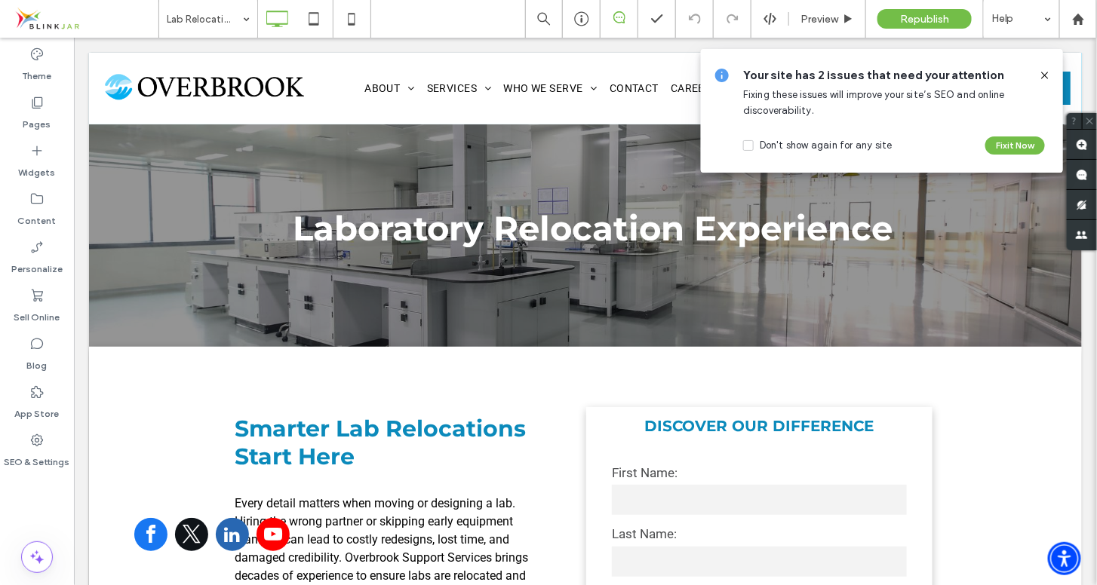
click at [1045, 78] on icon at bounding box center [1045, 75] width 12 height 12
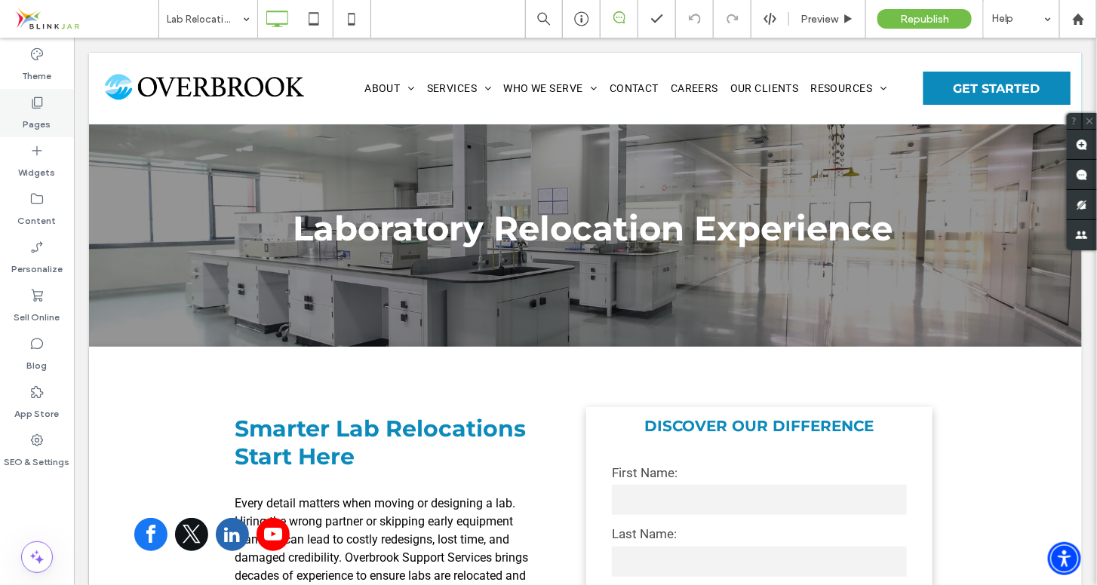
click at [37, 100] on icon at bounding box center [36, 102] width 15 height 15
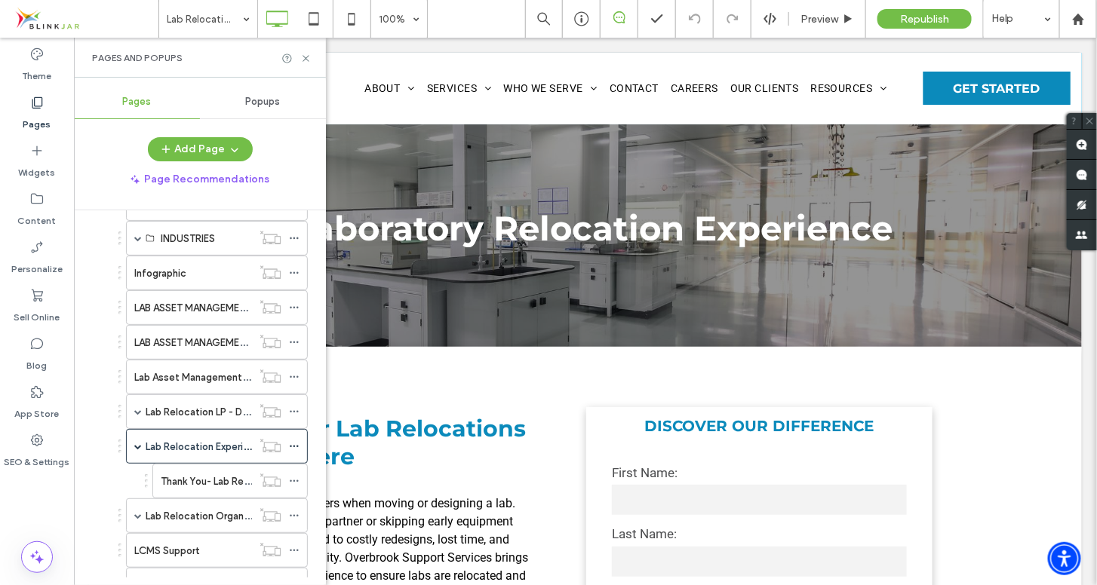
scroll to position [636, 0]
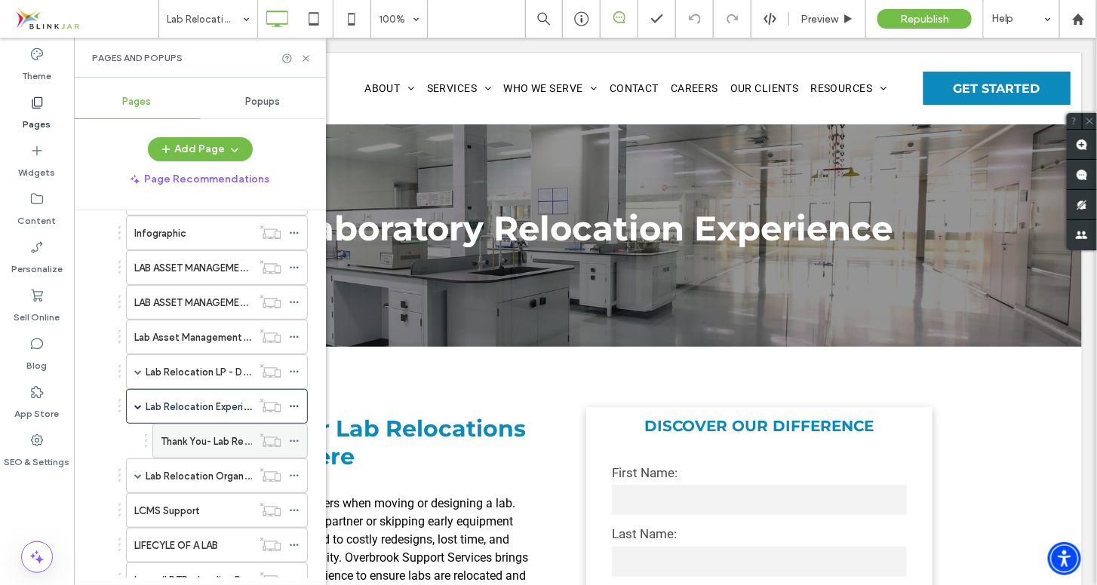
click at [207, 441] on label "Thank You- Lab Relocation Experience" at bounding box center [248, 442] width 174 height 26
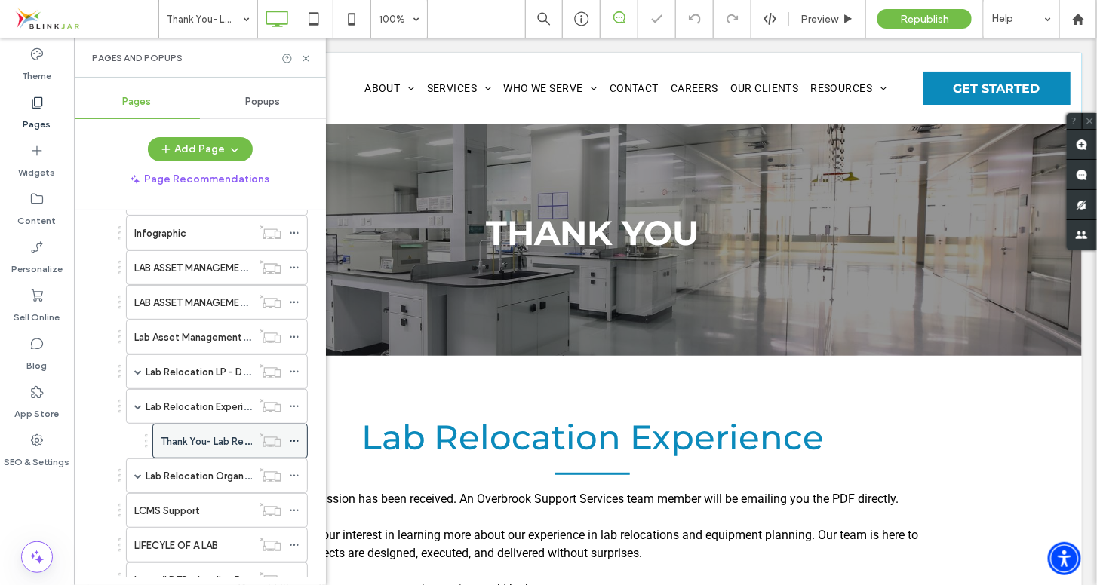
click at [290, 441] on use at bounding box center [294, 442] width 8 height 2
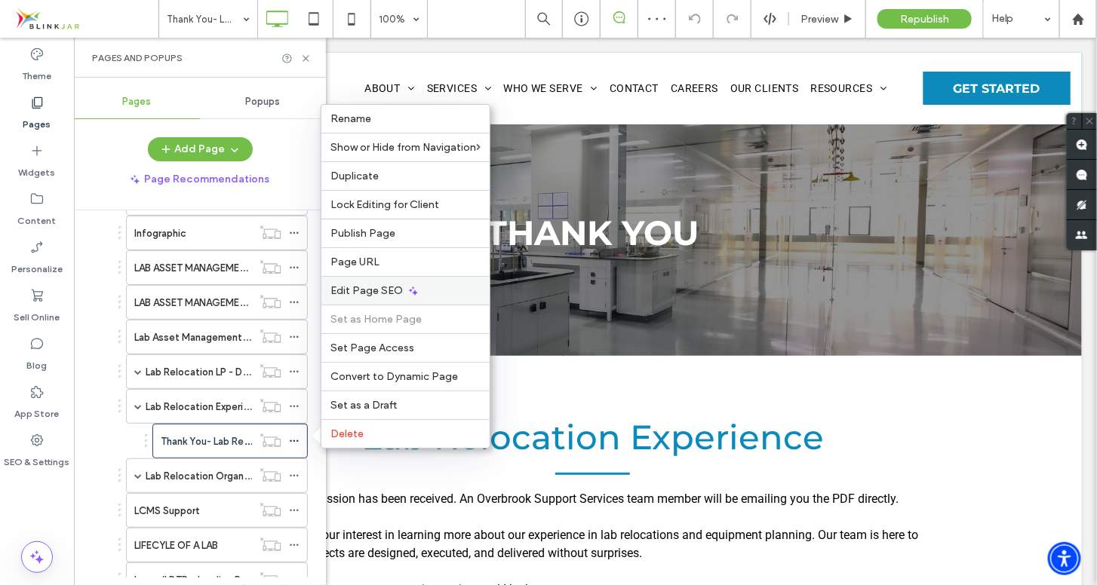
click at [367, 292] on span "Edit Page SEO" at bounding box center [366, 290] width 72 height 13
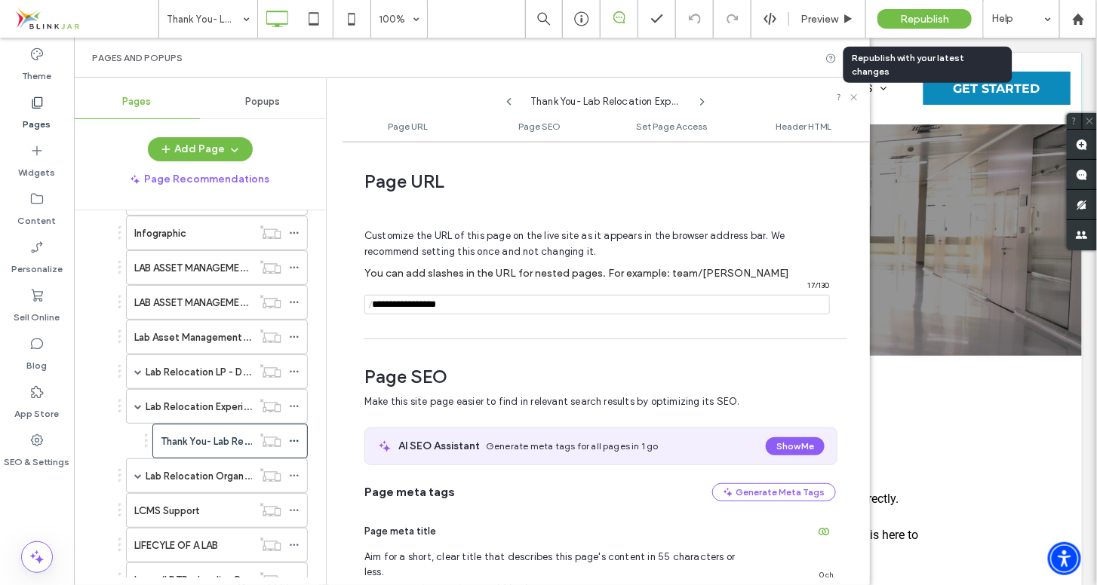
click at [911, 24] on span "Republish" at bounding box center [924, 19] width 49 height 13
